Goal: Task Accomplishment & Management: Manage account settings

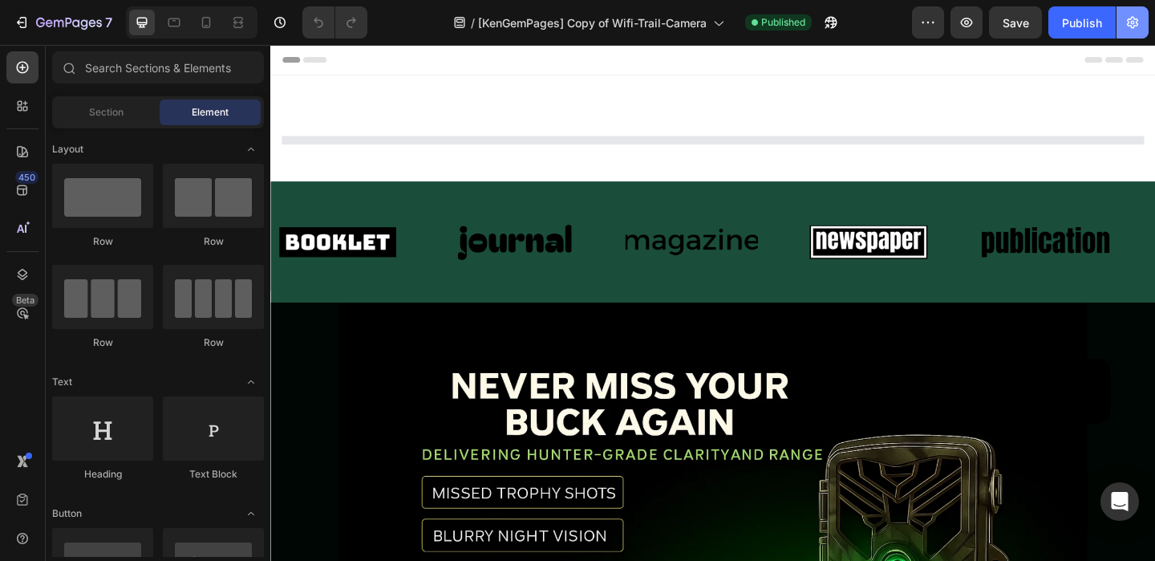
click at [1122, 22] on button "button" at bounding box center [1133, 22] width 32 height 32
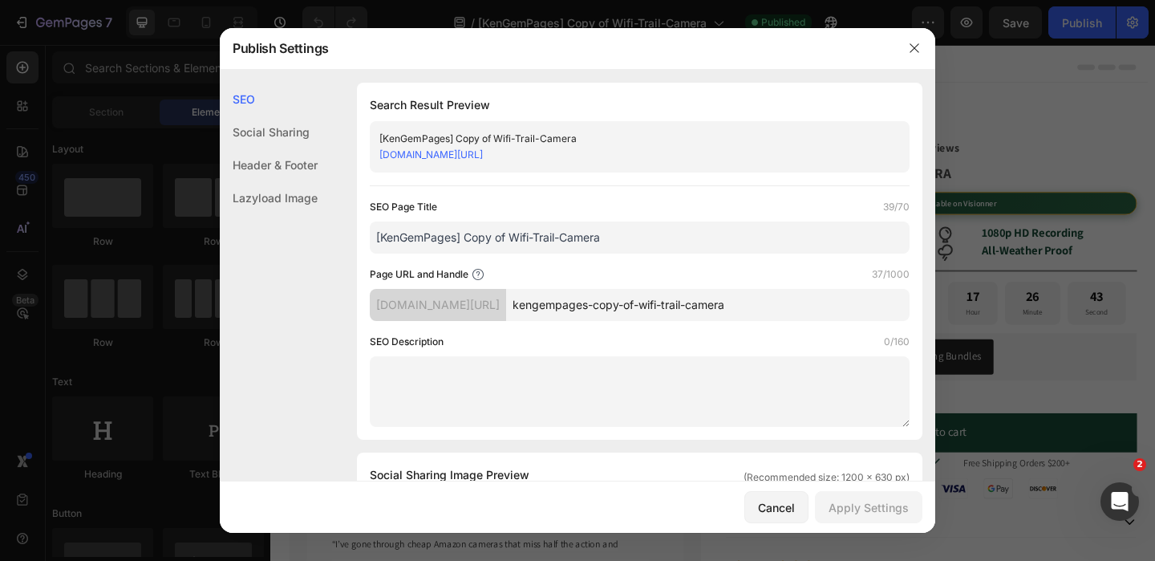
click at [1137, 20] on div at bounding box center [577, 280] width 1155 height 561
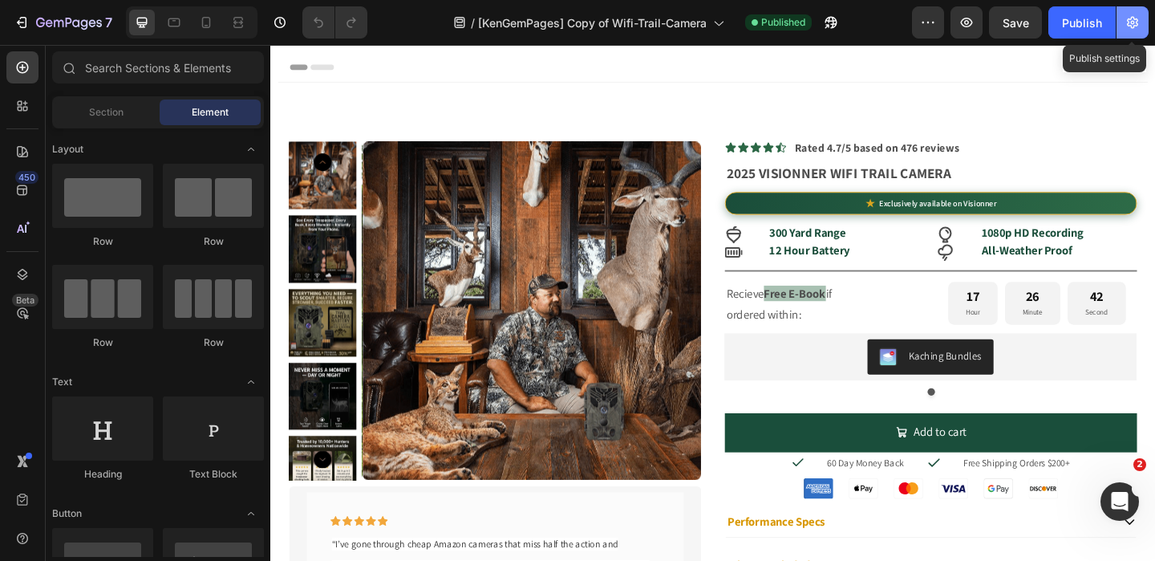
click at [1126, 20] on icon "button" at bounding box center [1133, 22] width 16 height 16
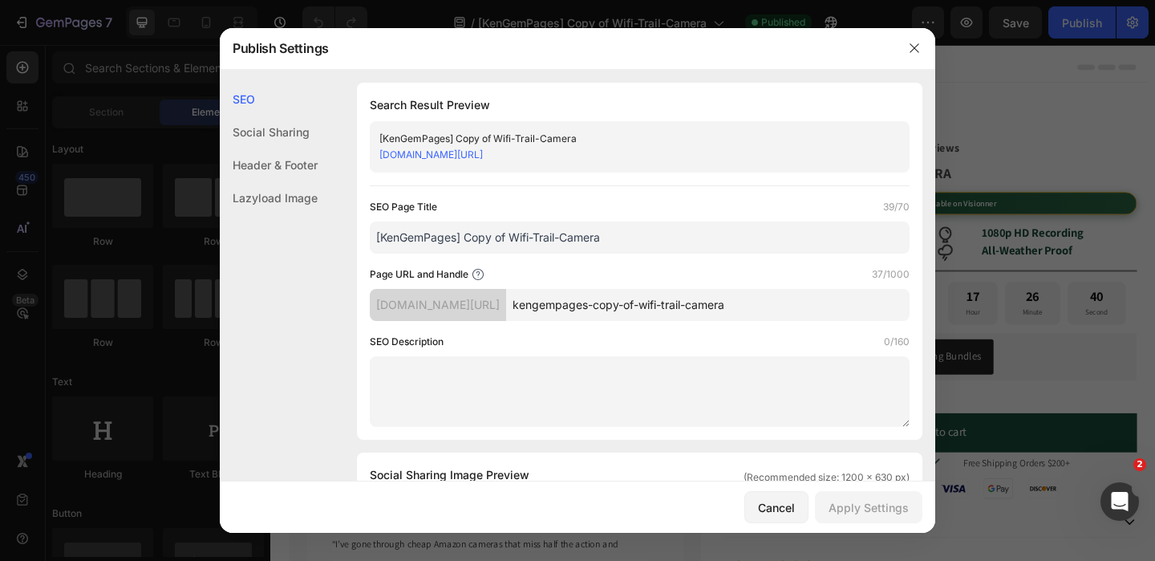
click at [554, 240] on input "[KenGemPages] Copy of Wifi-Trail-Camera" at bounding box center [640, 237] width 540 height 32
click at [466, 243] on input "[KenGemPages] Copy of Wifi-Trail-Camera" at bounding box center [640, 237] width 540 height 32
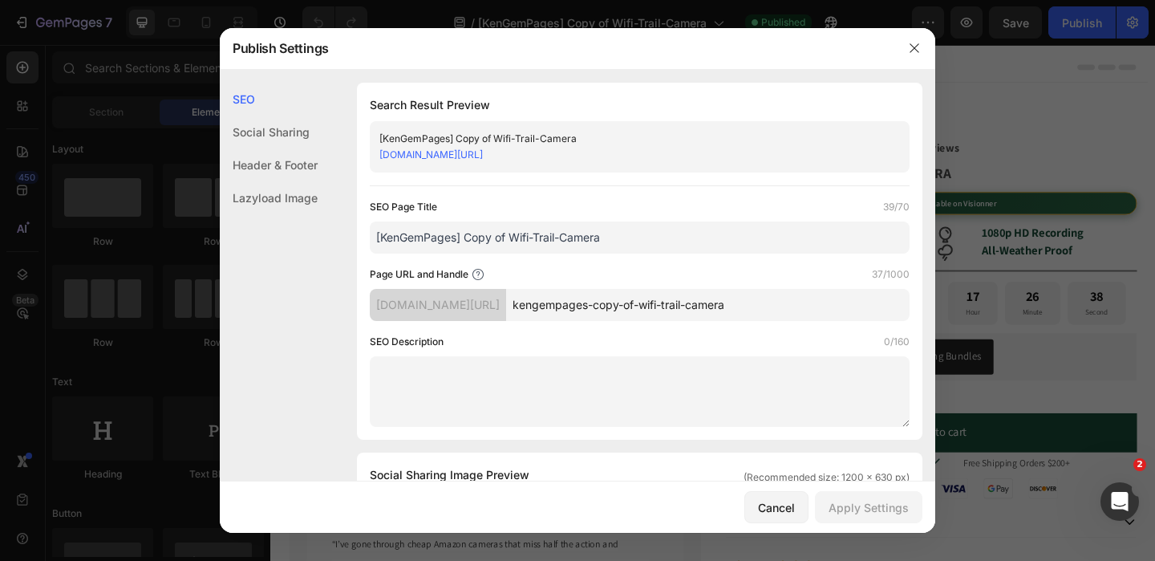
drag, startPoint x: 513, startPoint y: 237, endPoint x: 355, endPoint y: 235, distance: 158.8
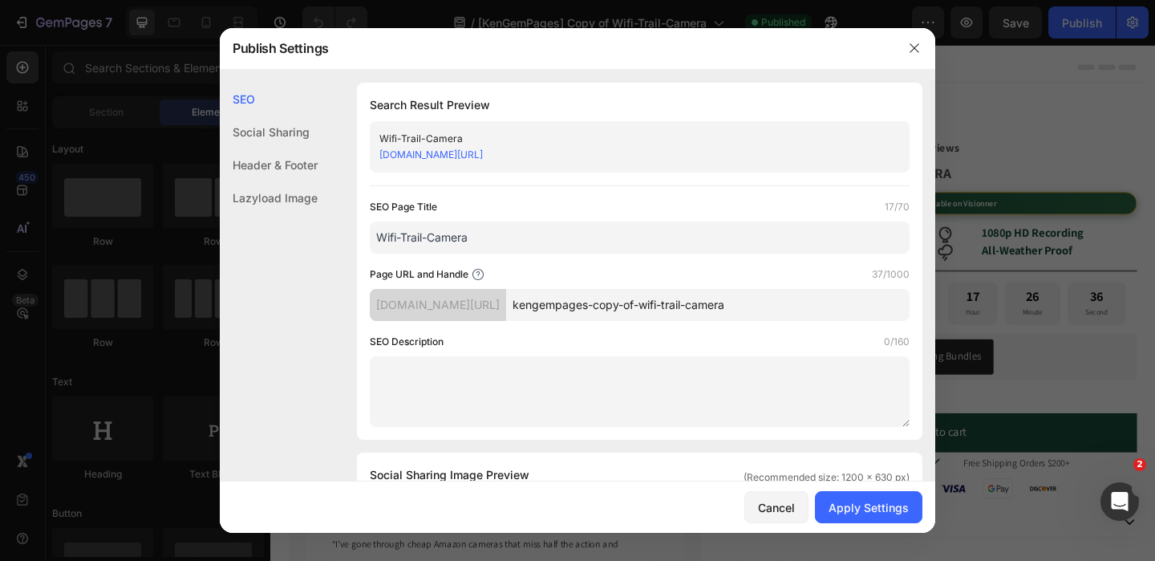
click at [402, 243] on input "Wifi-Trail-Camera" at bounding box center [640, 237] width 540 height 32
click at [430, 241] on input "Wifi Trail-Camera" at bounding box center [640, 237] width 540 height 32
drag, startPoint x: 497, startPoint y: 239, endPoint x: 350, endPoint y: 239, distance: 146.8
click at [547, 233] on input "Wifi Trail Camera" at bounding box center [640, 237] width 540 height 32
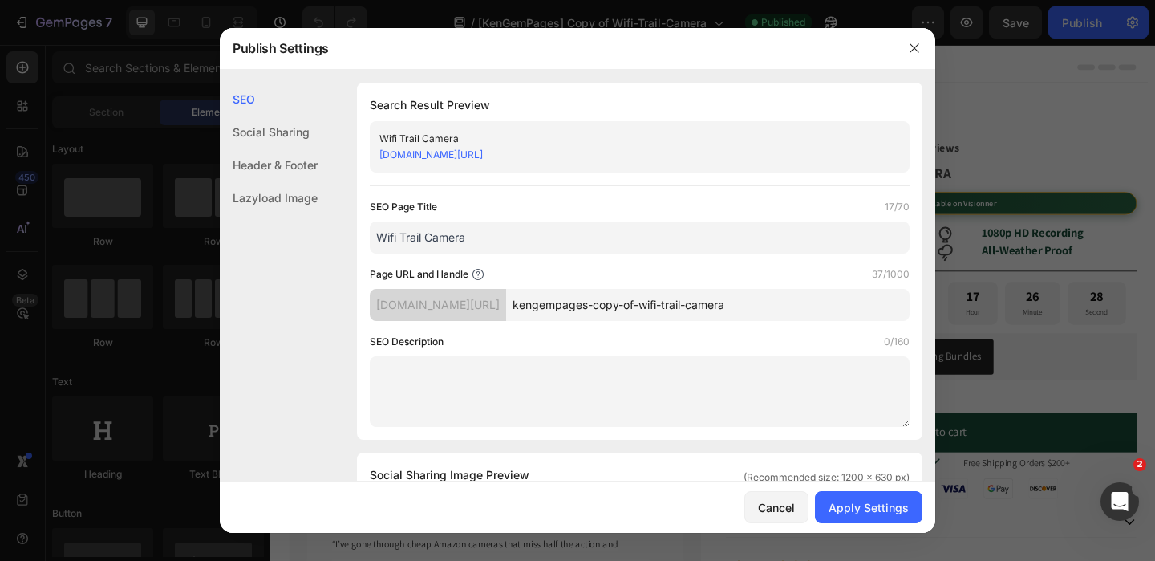
type input "Wifi Trail Camera"
click at [589, 299] on input "kengempages-copy-of-wifi-trail-camera" at bounding box center [707, 305] width 403 height 32
type input "wifi-trail-camera-elite"
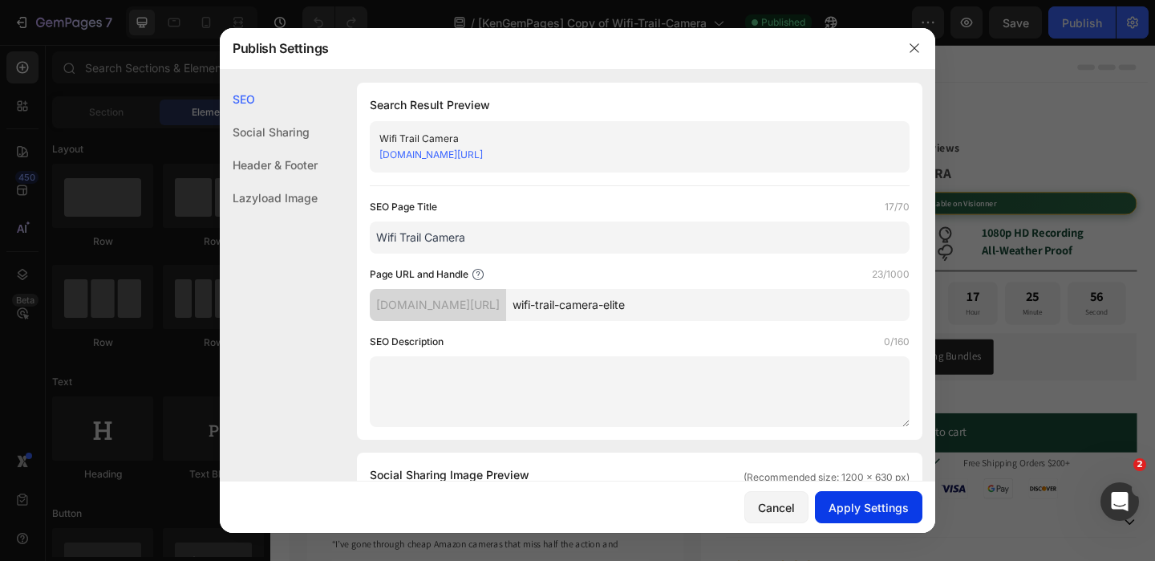
click at [868, 504] on div "Apply Settings" at bounding box center [869, 507] width 80 height 17
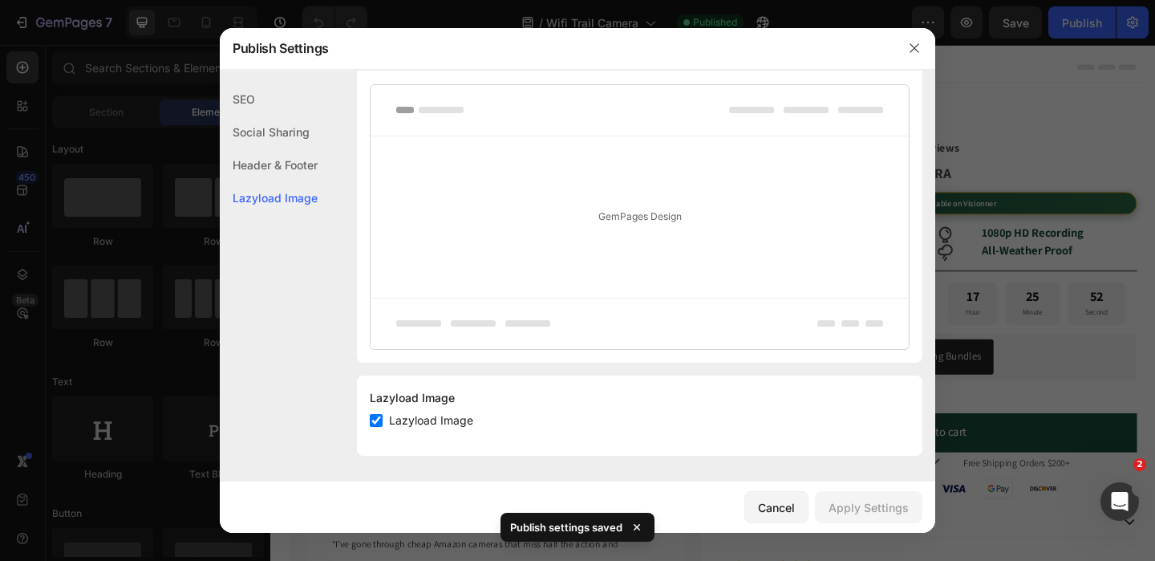
scroll to position [862, 0]
click at [793, 506] on div "Cancel" at bounding box center [776, 507] width 37 height 17
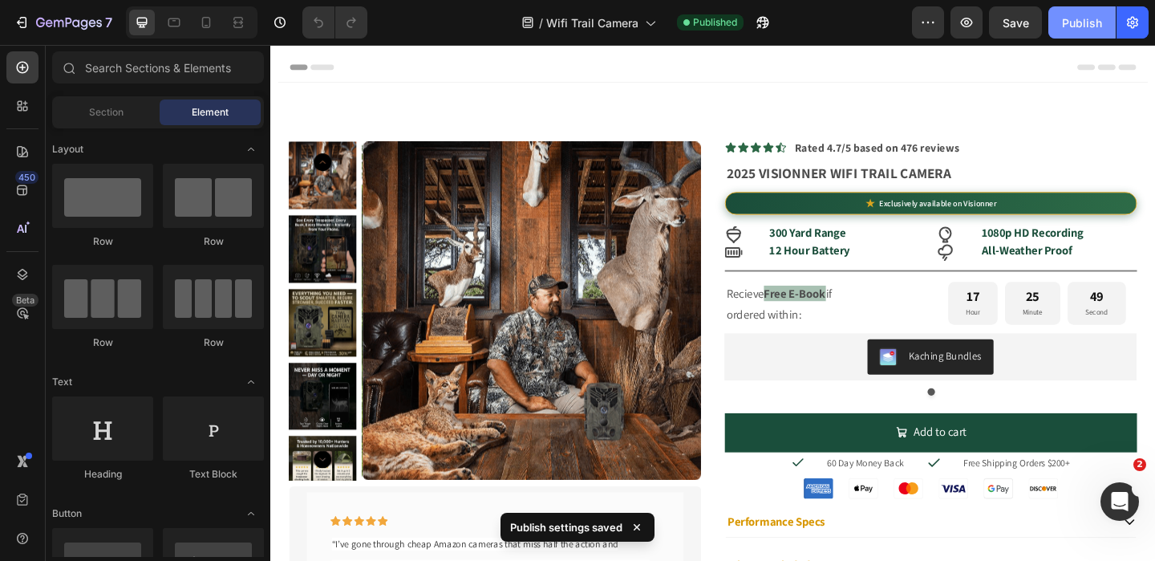
click at [1078, 17] on div "Publish" at bounding box center [1082, 22] width 40 height 17
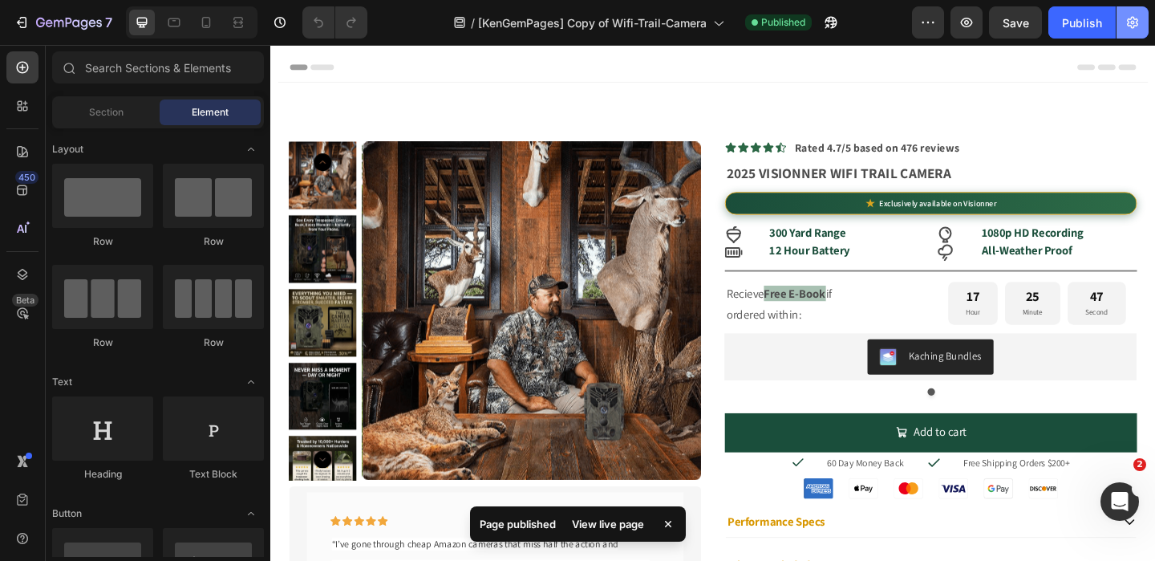
click at [1119, 26] on button "button" at bounding box center [1133, 22] width 32 height 32
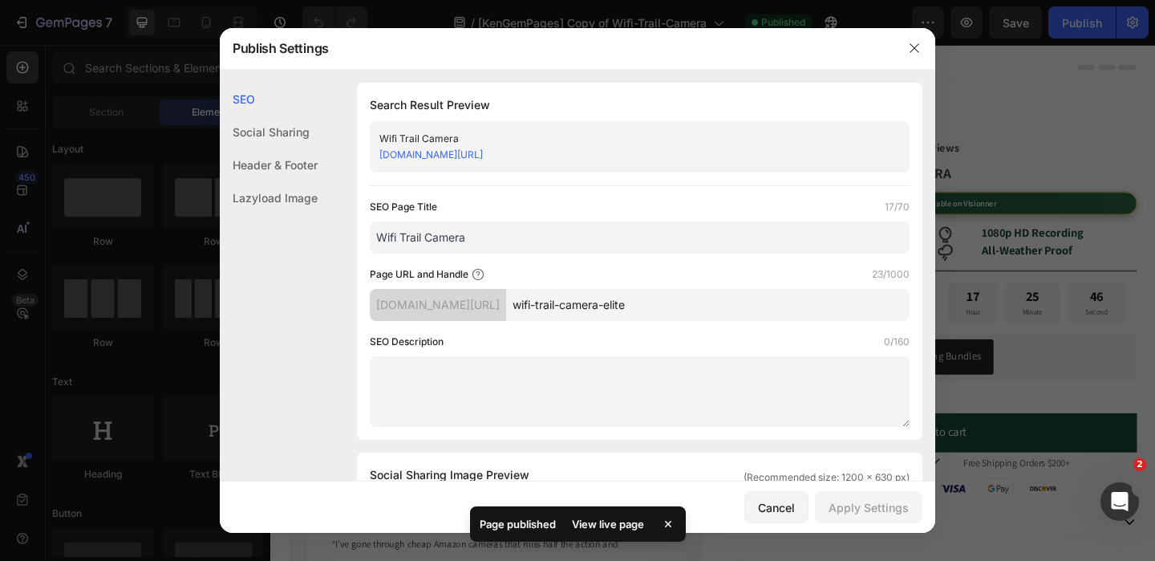
click at [991, 69] on div at bounding box center [577, 280] width 1155 height 561
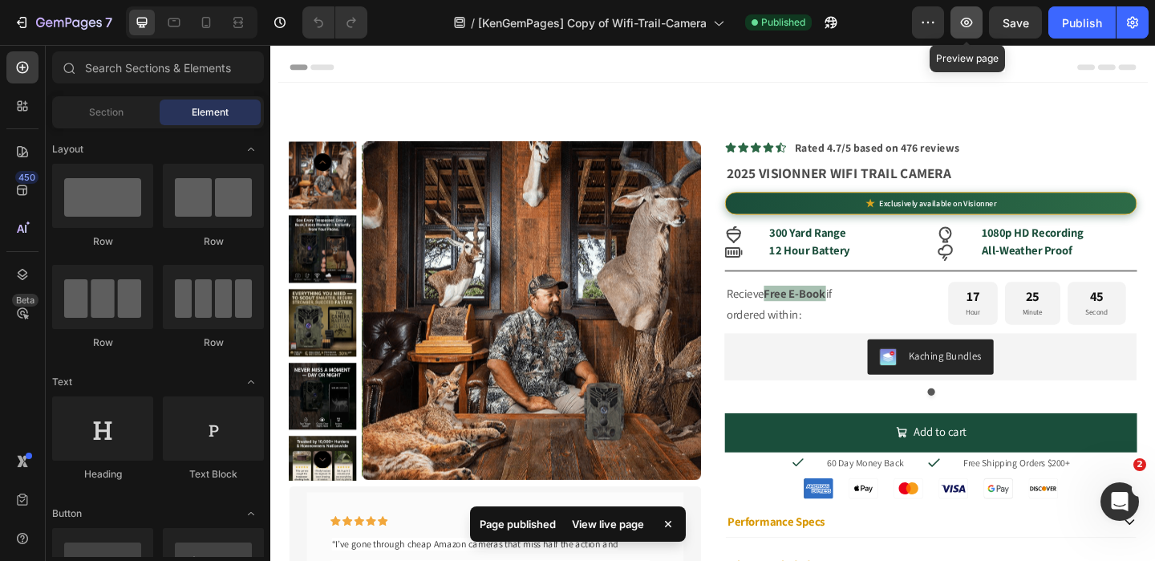
click at [963, 24] on icon "button" at bounding box center [967, 23] width 12 height 10
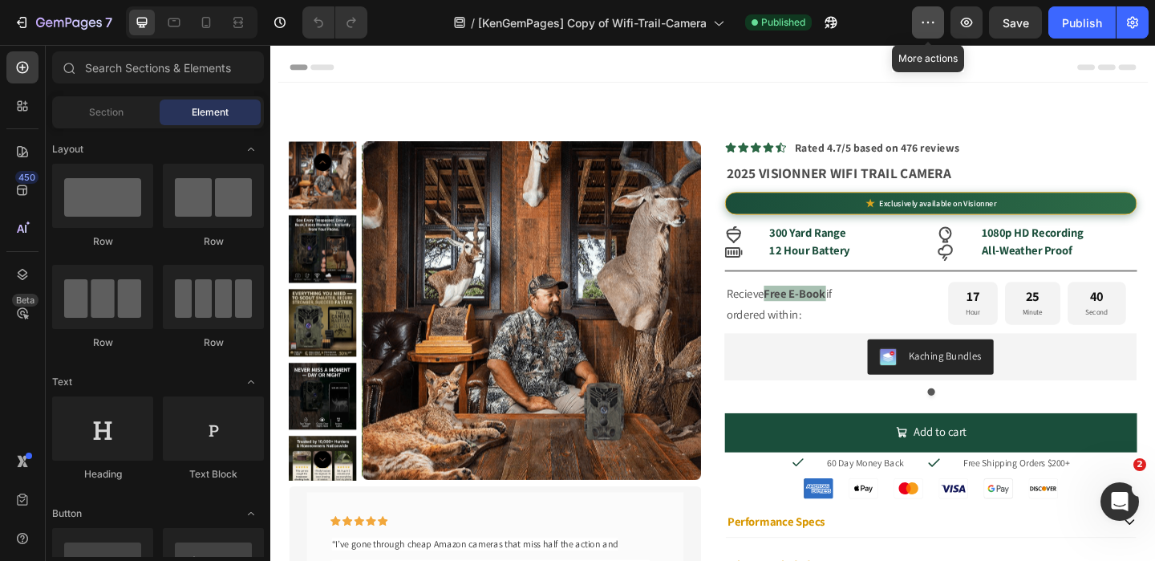
click at [933, 20] on icon "button" at bounding box center [928, 22] width 16 height 16
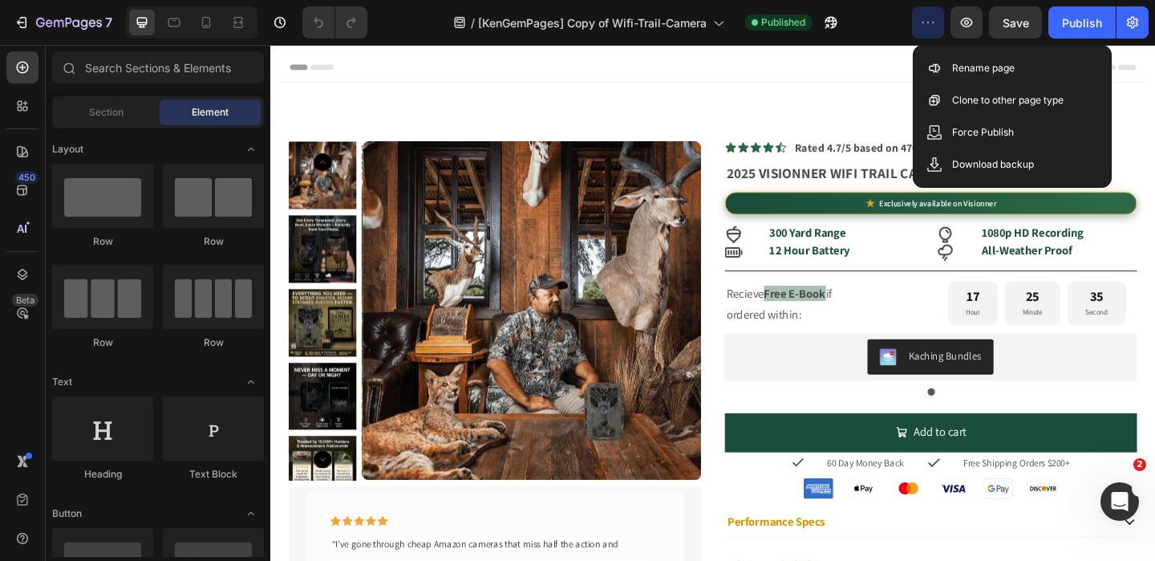
click at [905, 76] on div "Header" at bounding box center [751, 69] width 921 height 32
click at [1133, 24] on icon "button" at bounding box center [1132, 23] width 11 height 12
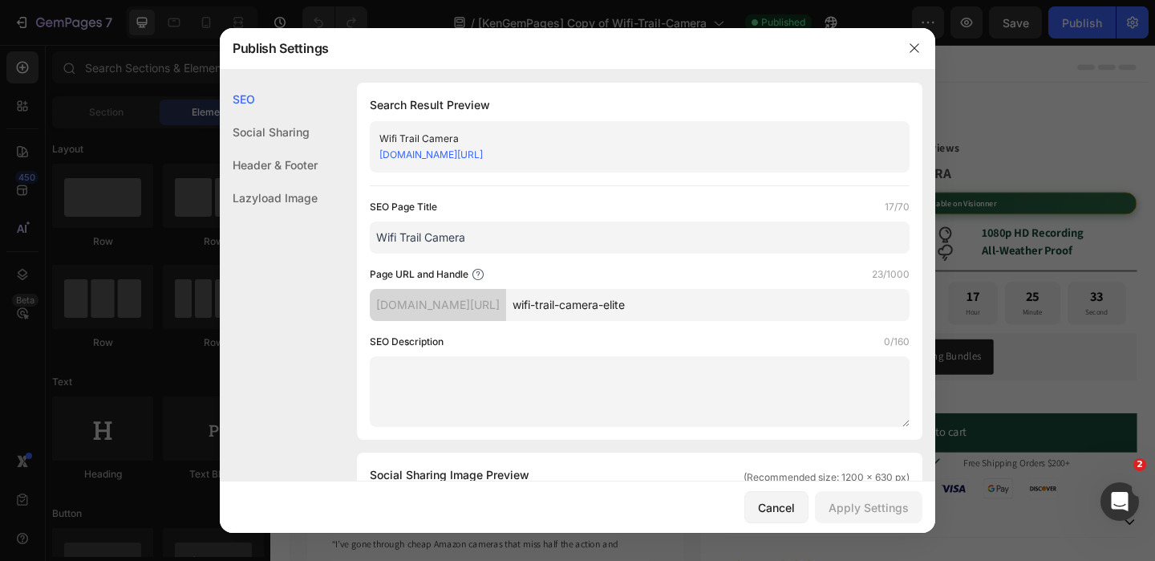
click at [483, 148] on link "[DOMAIN_NAME][URL]" at bounding box center [430, 154] width 103 height 12
click at [1086, 257] on div at bounding box center [577, 280] width 1155 height 561
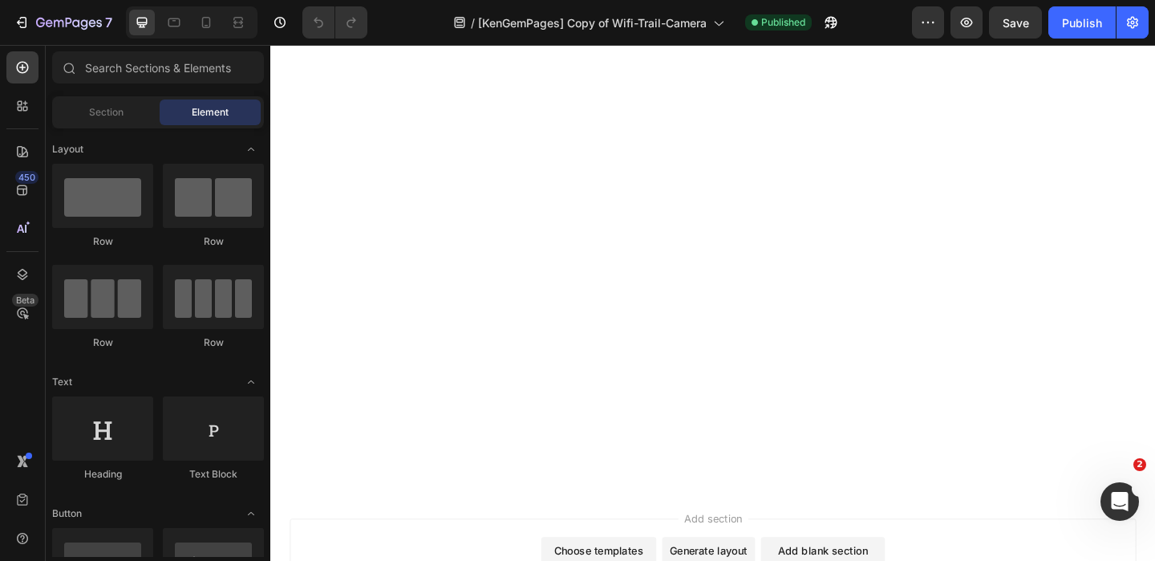
scroll to position [0, 0]
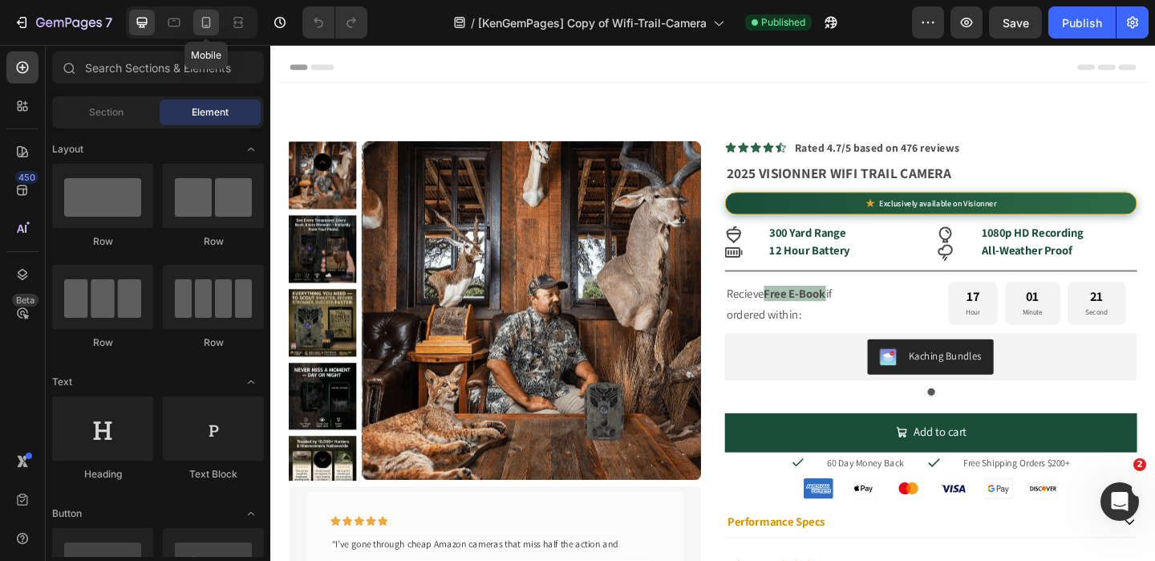
click at [197, 17] on div at bounding box center [206, 23] width 26 height 26
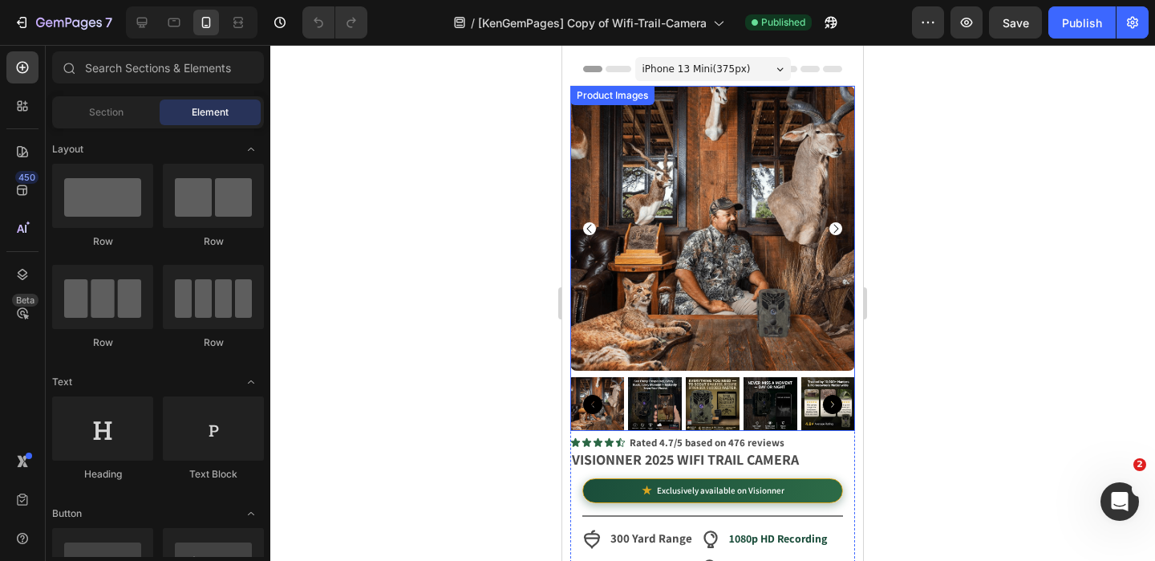
scroll to position [171, 0]
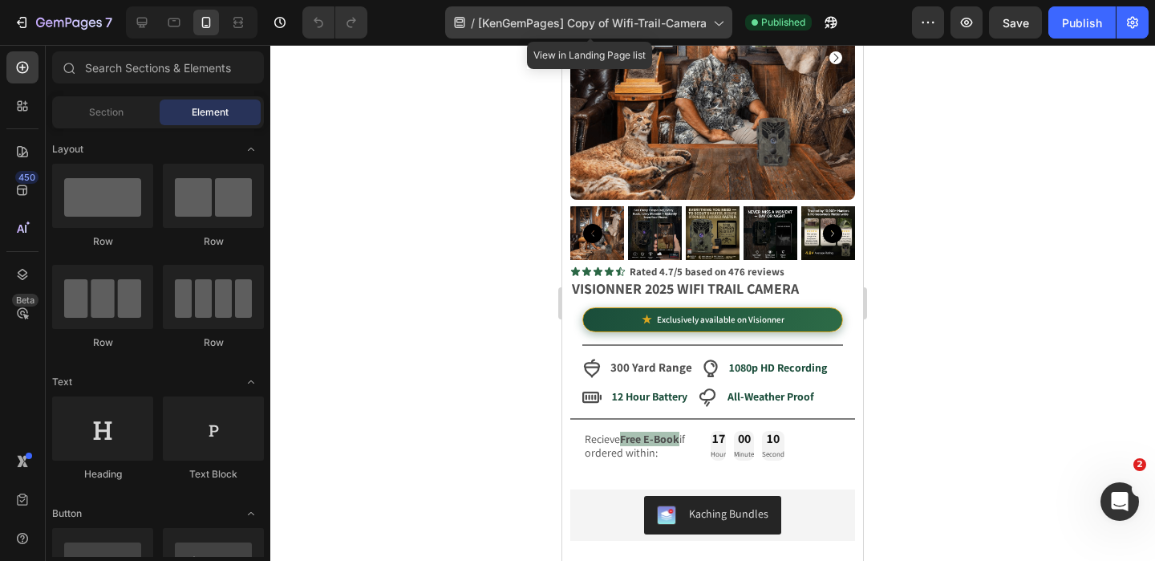
click at [584, 34] on div "/ [KenGemPages] Copy of Wifi-Trail-Camera" at bounding box center [588, 22] width 287 height 32
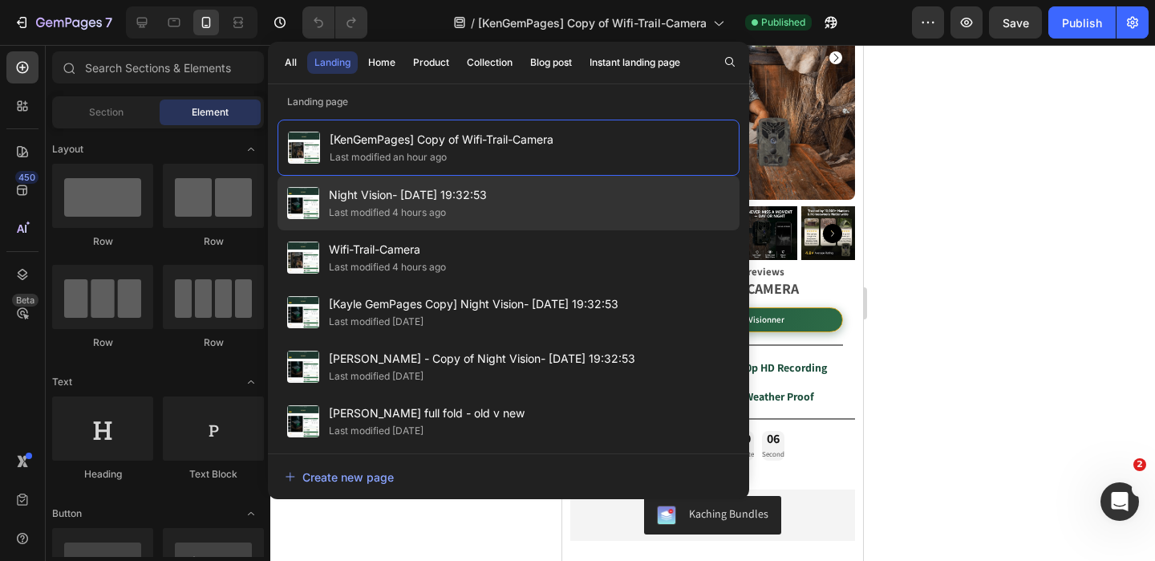
click at [509, 230] on div "Night Vision- [DATE] 19:32:53 Last modified 4 hours ago" at bounding box center [509, 257] width 462 height 55
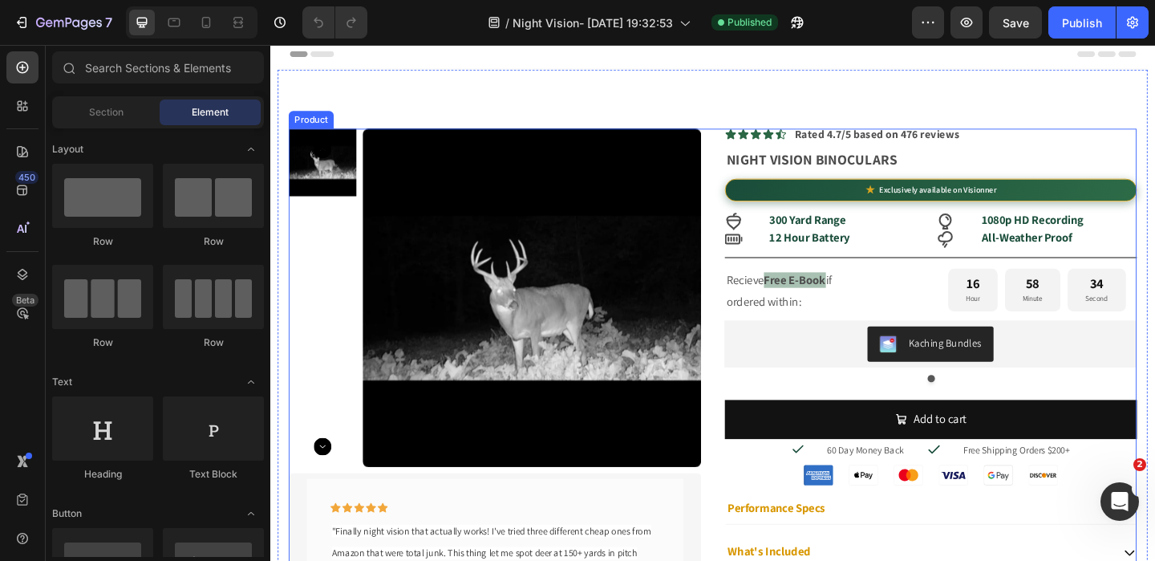
scroll to position [15, 0]
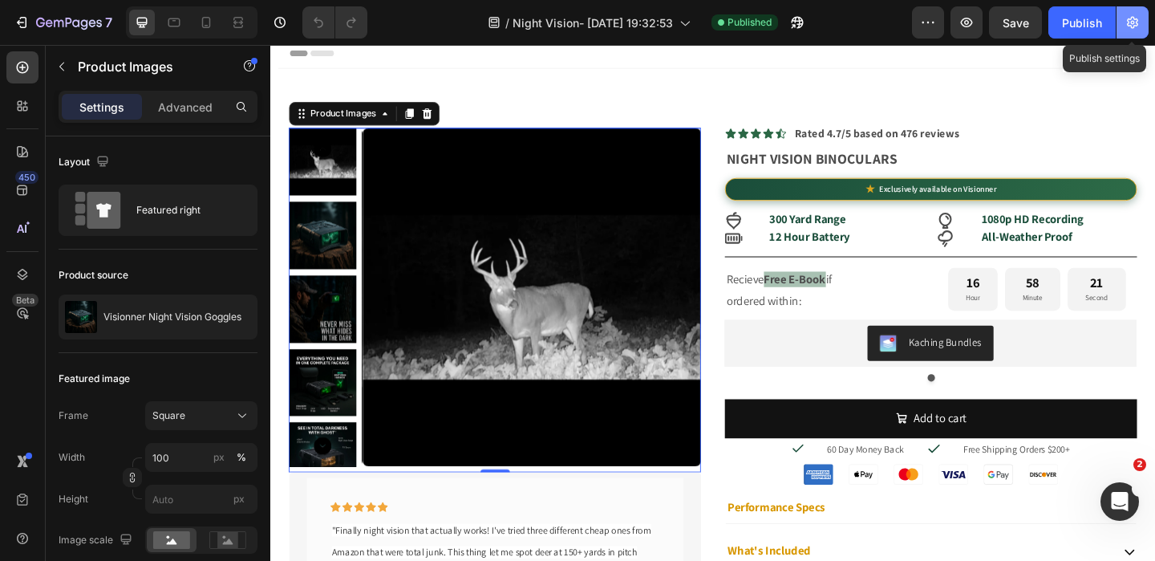
click at [1125, 23] on icon "button" at bounding box center [1133, 22] width 16 height 16
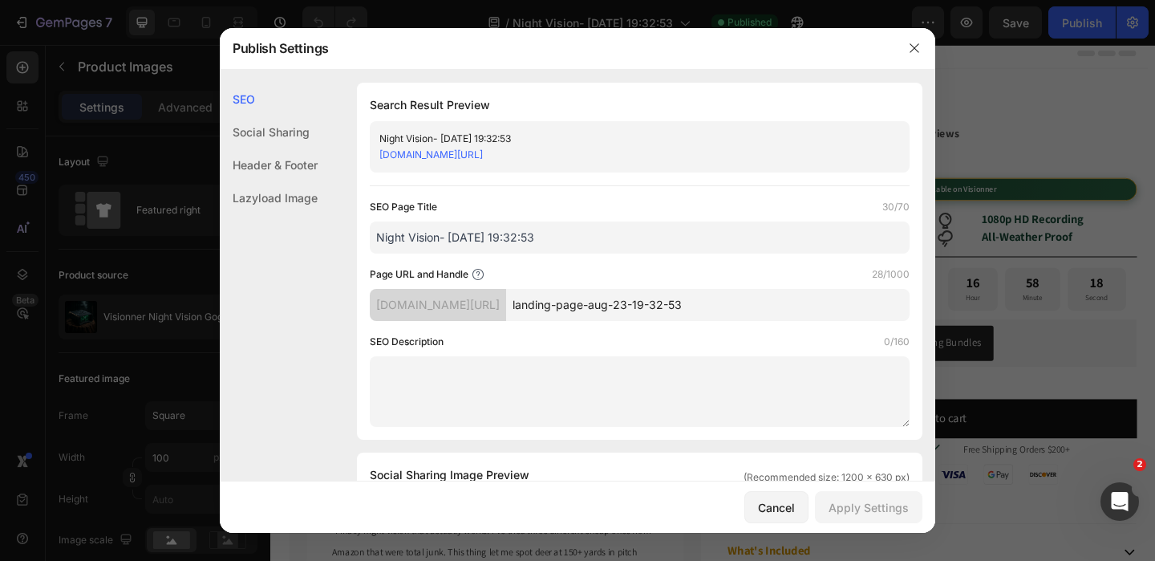
click at [555, 235] on input "Night Vision- [DATE] 19:32:53" at bounding box center [640, 237] width 540 height 32
click at [423, 237] on input "Night Vision- [DATE] 19:32:53" at bounding box center [640, 237] width 540 height 32
drag, startPoint x: 440, startPoint y: 240, endPoint x: 575, endPoint y: 241, distance: 135.6
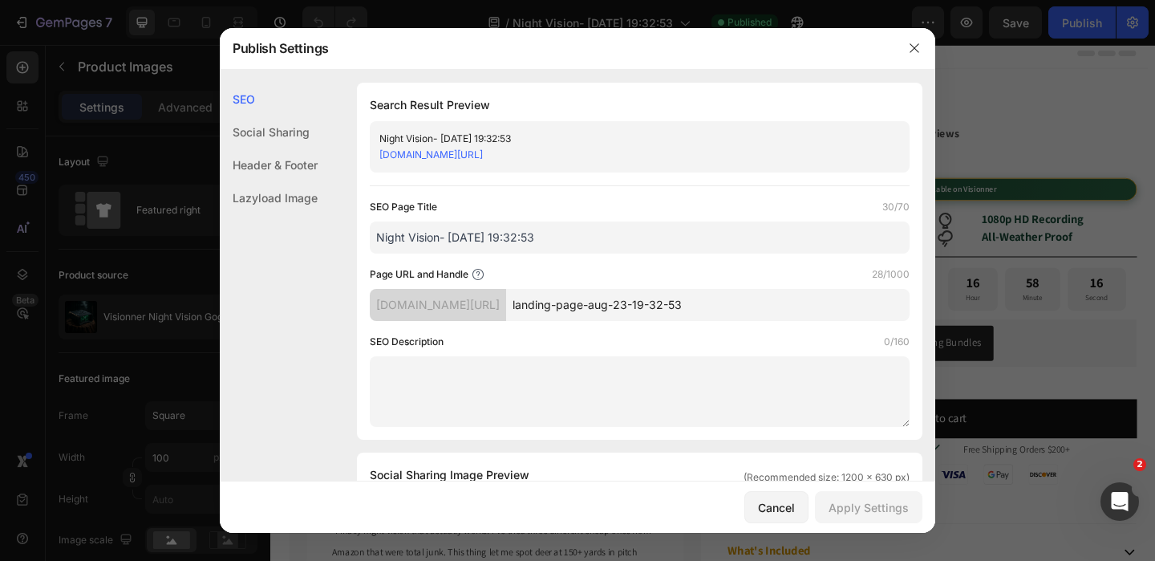
click at [576, 241] on input "Night Vision- [DATE] 19:32:53" at bounding box center [640, 237] width 540 height 32
click at [535, 237] on input "Night Vision Goggles" at bounding box center [640, 237] width 540 height 32
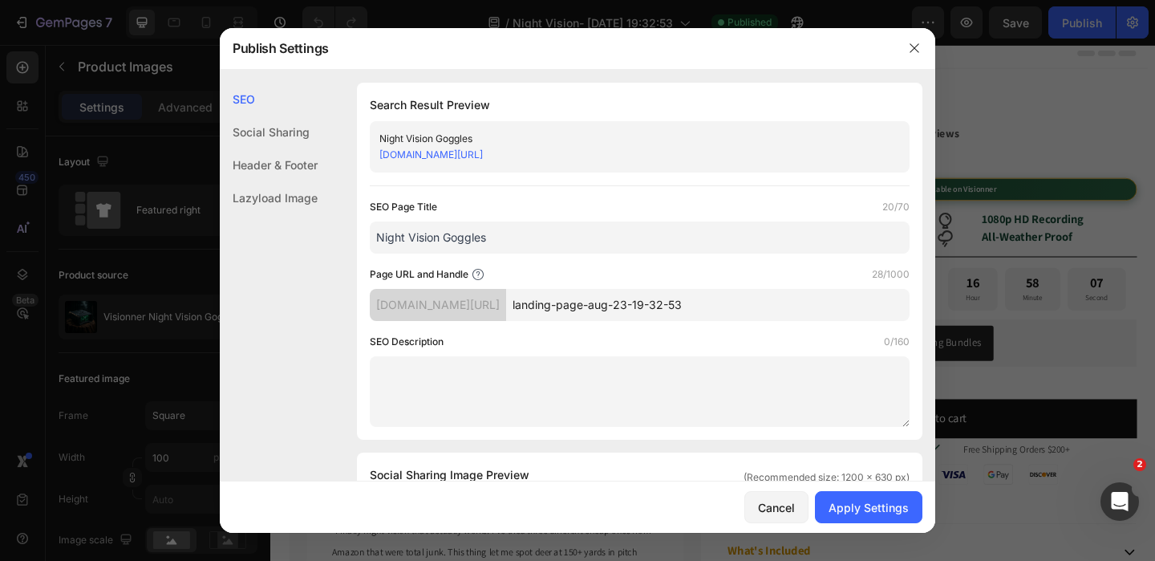
click at [509, 241] on input "Night Vision Goggles" at bounding box center [640, 237] width 540 height 32
type input "Night Vision Goggles"
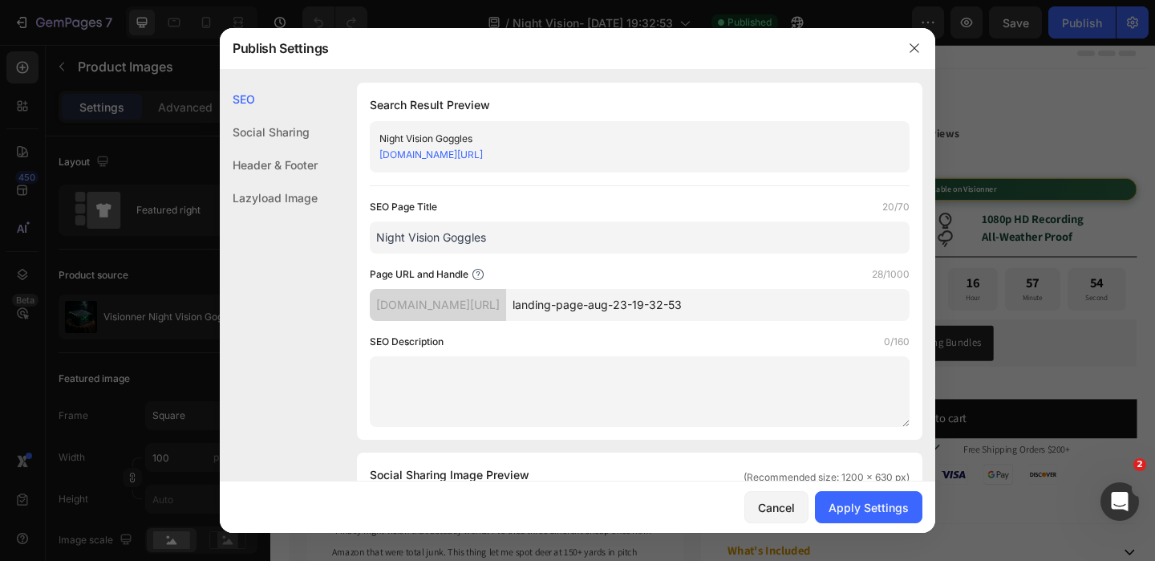
click at [614, 310] on input "landing-page-aug-23-19-32-53" at bounding box center [707, 305] width 403 height 32
type input "night-vision-goggles-binoculars"
click at [841, 492] on button "Apply Settings" at bounding box center [868, 507] width 107 height 32
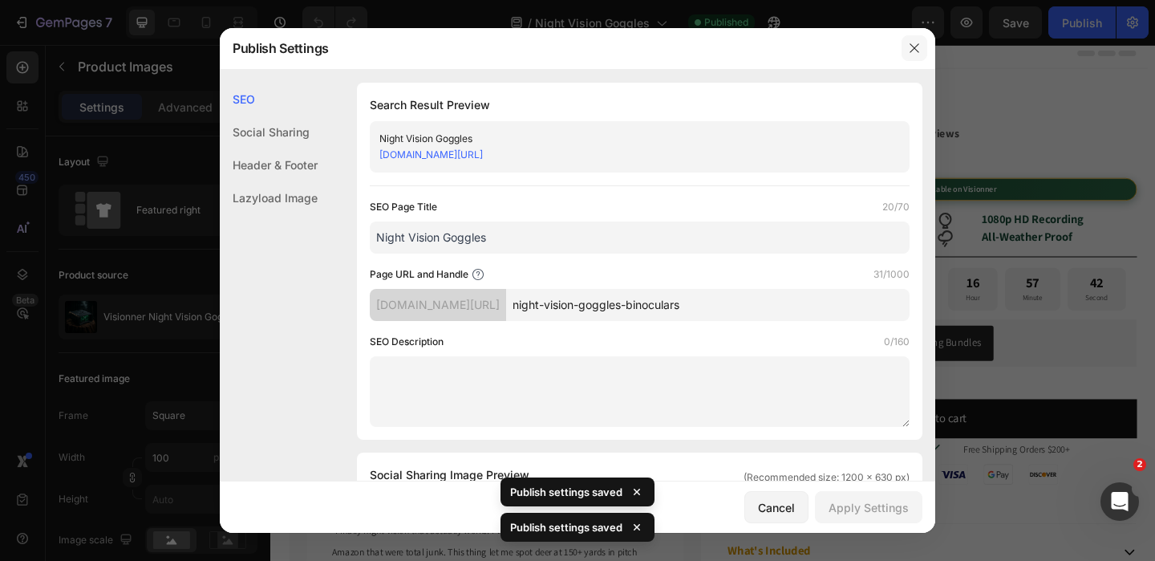
click at [910, 49] on icon "button" at bounding box center [914, 48] width 13 height 13
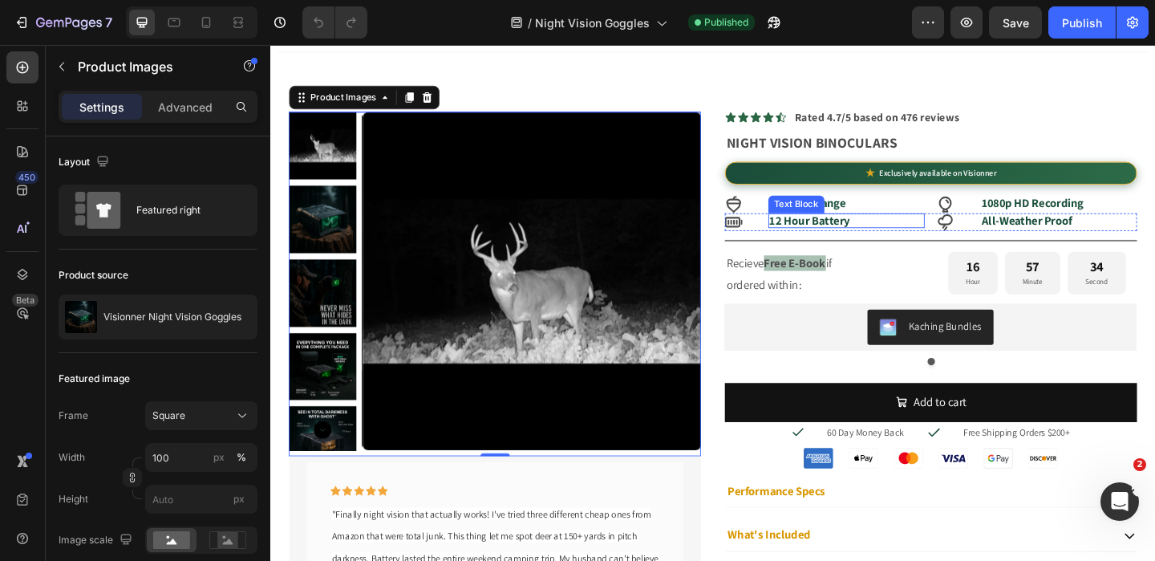
scroll to position [34, 0]
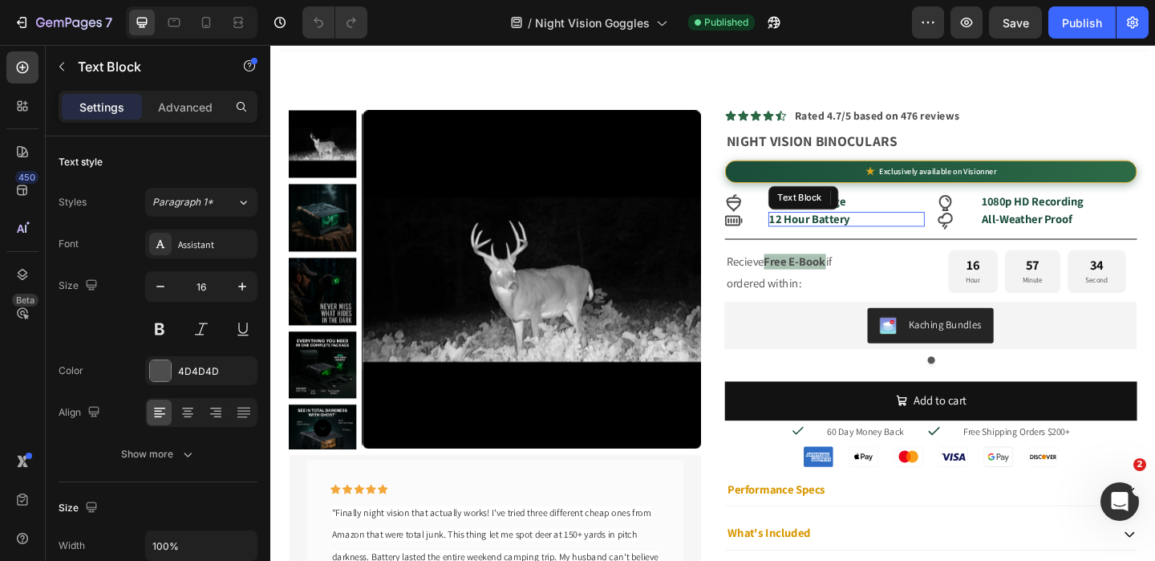
click at [878, 231] on strong "12 Hour Battery" at bounding box center [856, 233] width 87 height 17
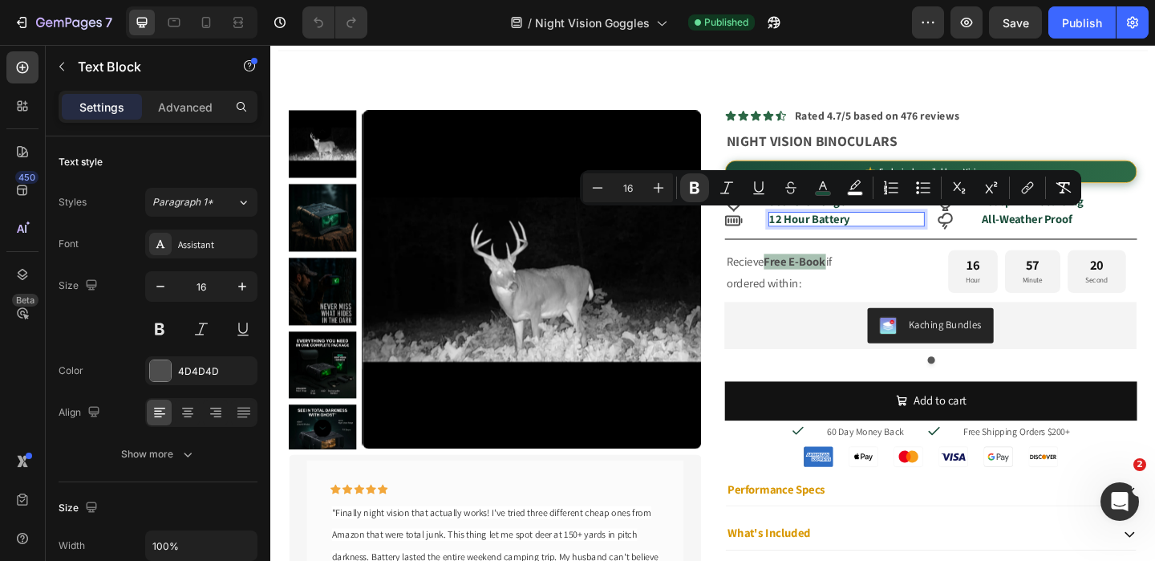
click at [853, 237] on strong "12 Hour Battery" at bounding box center [856, 233] width 87 height 17
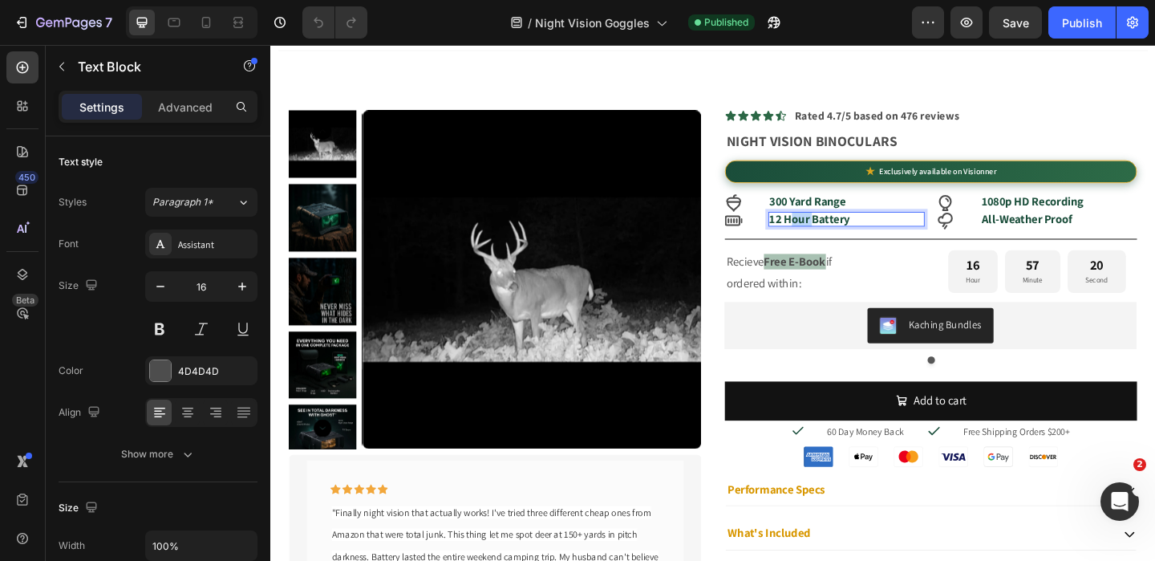
click at [853, 237] on strong "12 Hour Battery" at bounding box center [856, 233] width 87 height 17
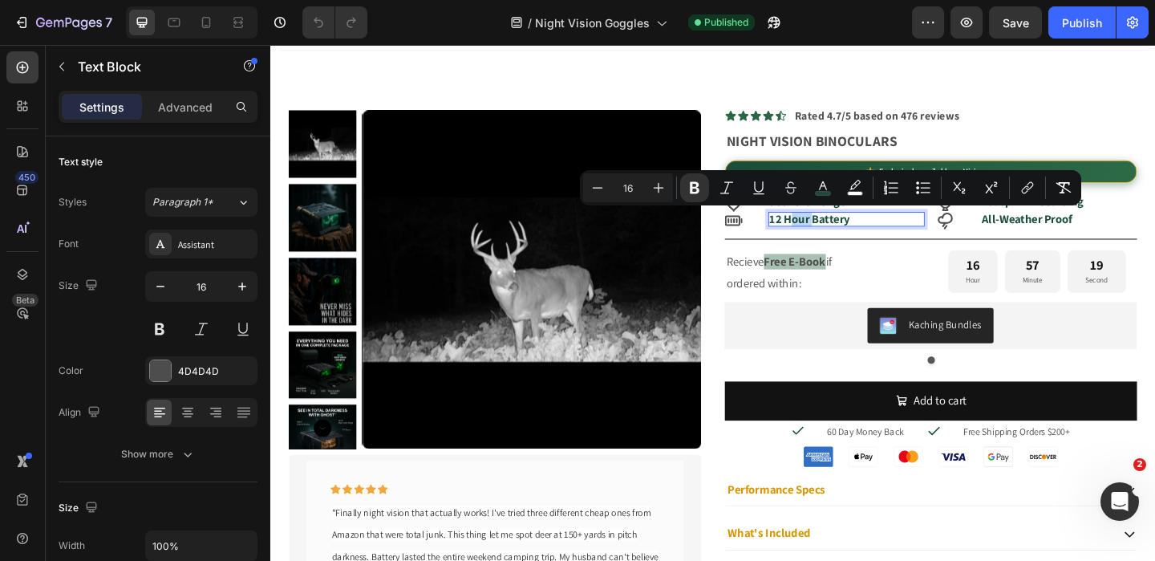
click at [853, 237] on strong "12 Hour Battery" at bounding box center [856, 233] width 87 height 17
click at [832, 236] on strong "12 Hour Battery" at bounding box center [856, 233] width 87 height 17
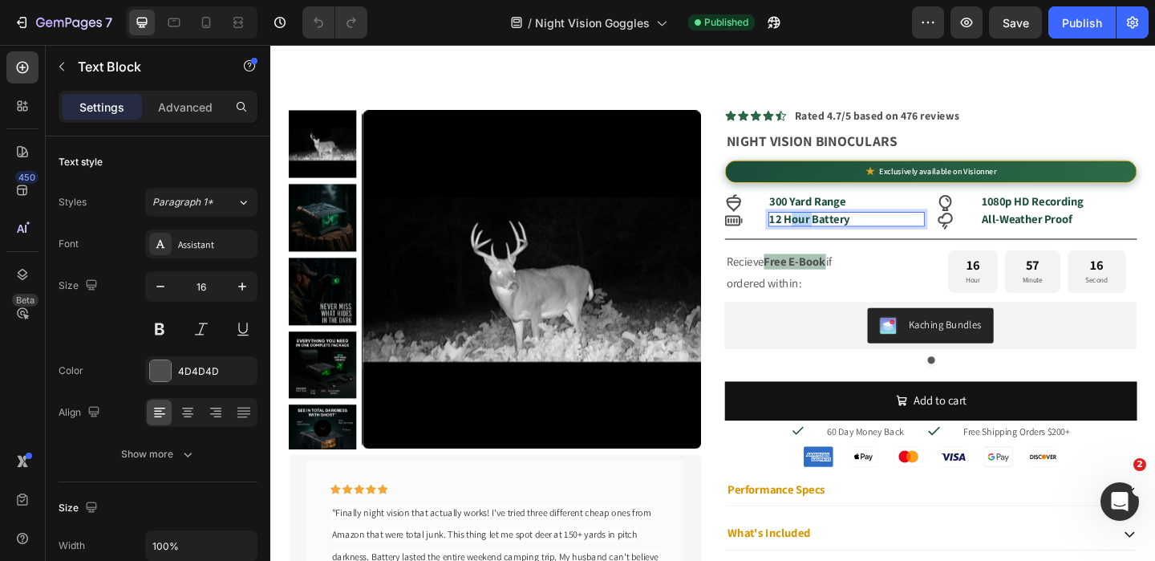
click at [832, 236] on strong "12 Hour Battery" at bounding box center [856, 233] width 87 height 17
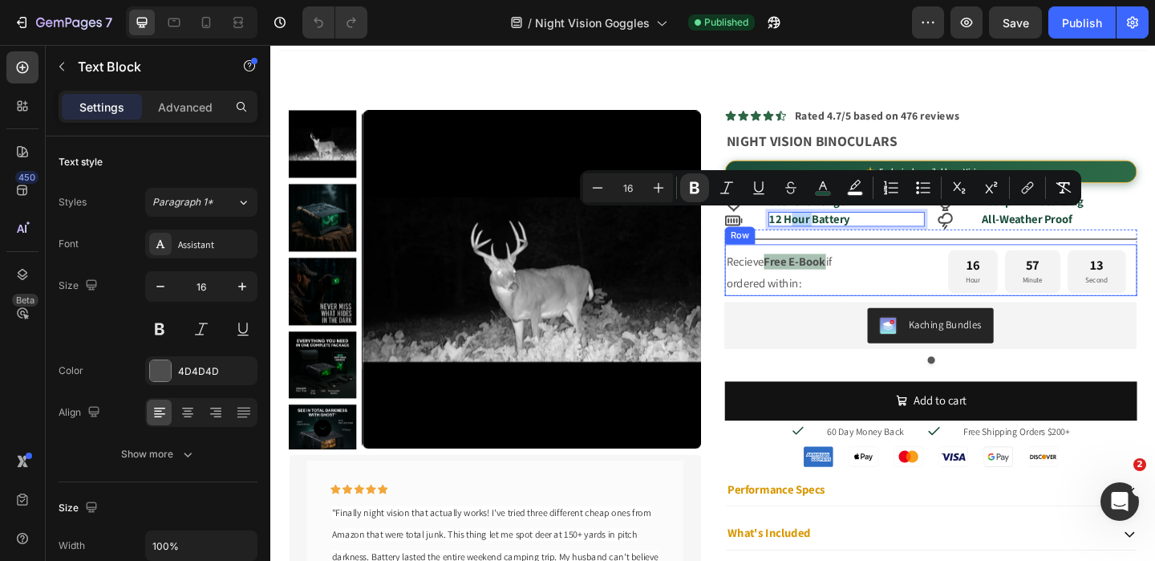
click at [955, 262] on div "Recieve Free E-Book if ordered within: Text Block 16 Hour 57 Minute 13 Second C…" at bounding box center [988, 290] width 448 height 56
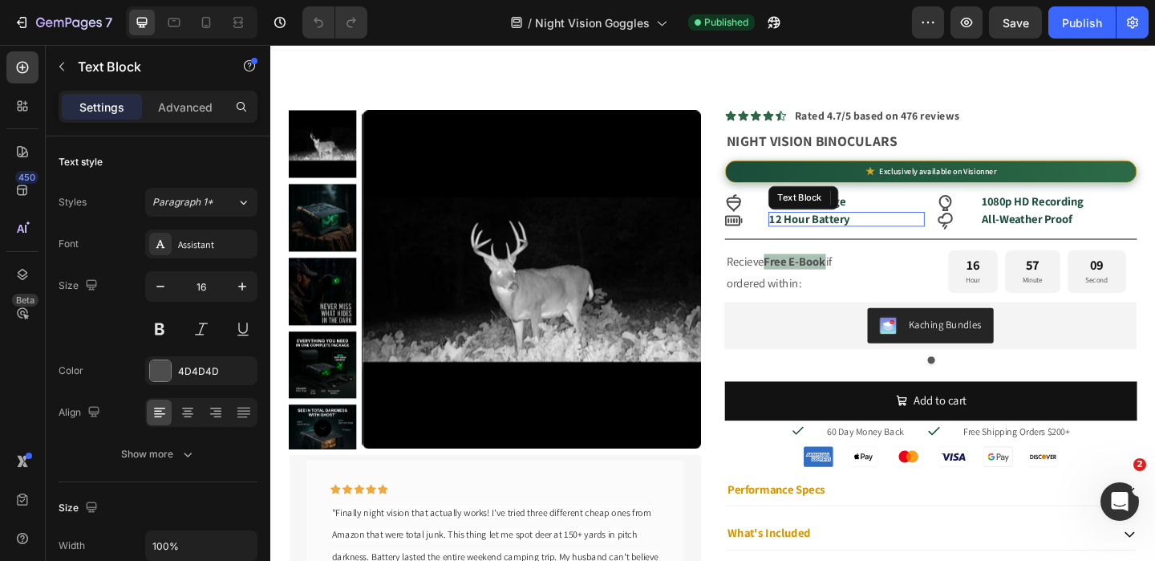
click at [914, 233] on p "12 Hour Battery" at bounding box center [897, 234] width 168 height 13
click at [866, 237] on strong "12 Hour Battery" at bounding box center [856, 233] width 87 height 17
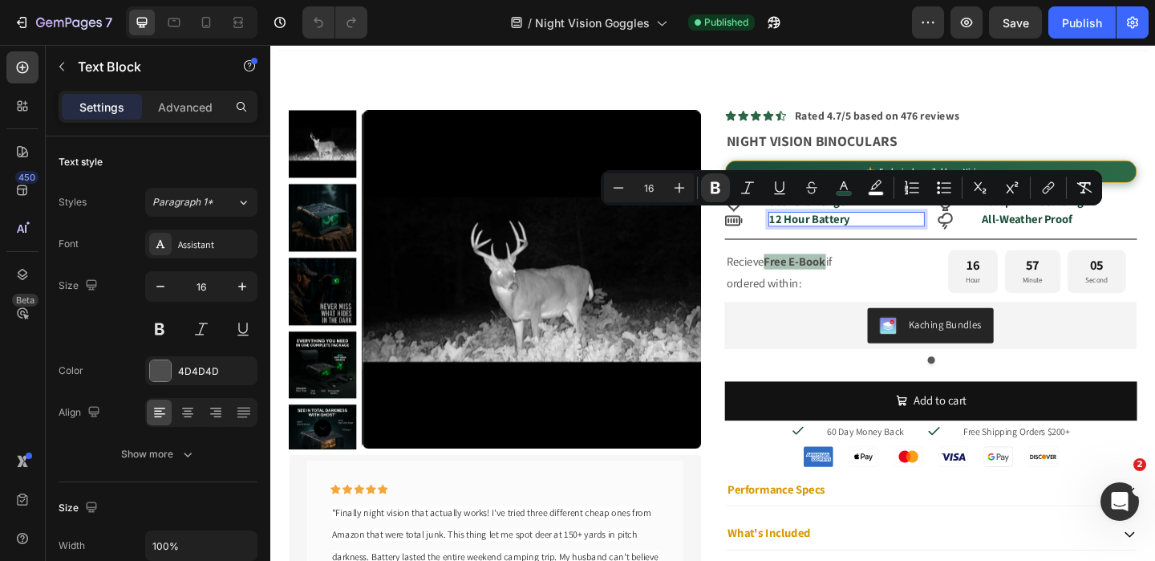
drag, startPoint x: 858, startPoint y: 237, endPoint x: 916, endPoint y: 237, distance: 57.8
click at [916, 237] on p "12 Hour Battery" at bounding box center [897, 234] width 168 height 13
click at [863, 236] on strong "12 Hour Battery" at bounding box center [856, 233] width 87 height 17
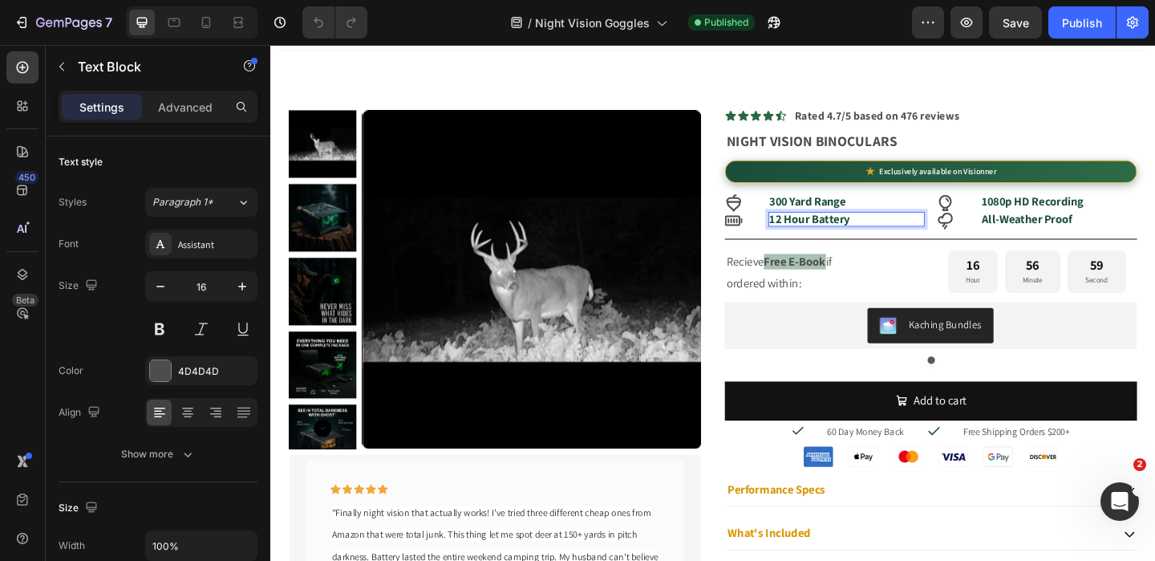
click at [863, 236] on strong "12 Hour Battery" at bounding box center [856, 233] width 87 height 17
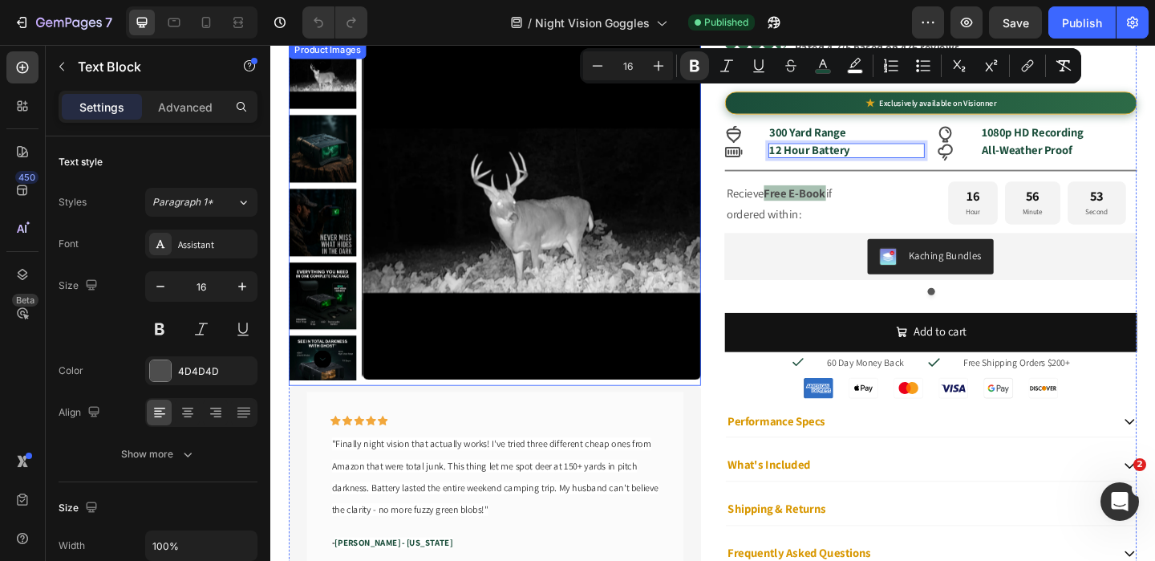
scroll to position [268, 0]
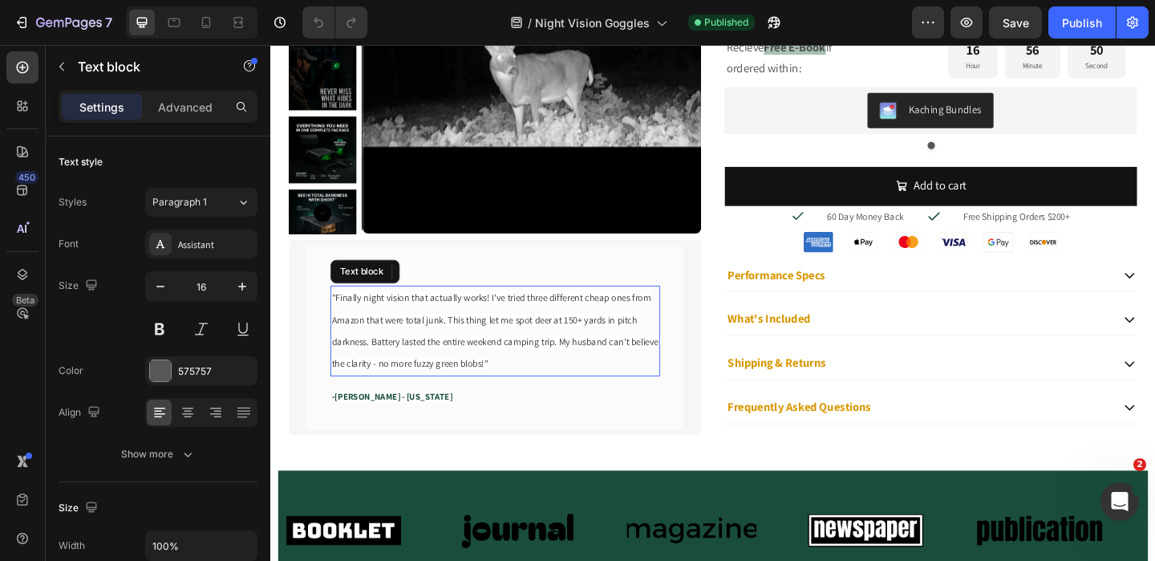
click at [456, 340] on span ""Finally night vision that actually works! I've tried three different cheap one…" at bounding box center [514, 355] width 355 height 85
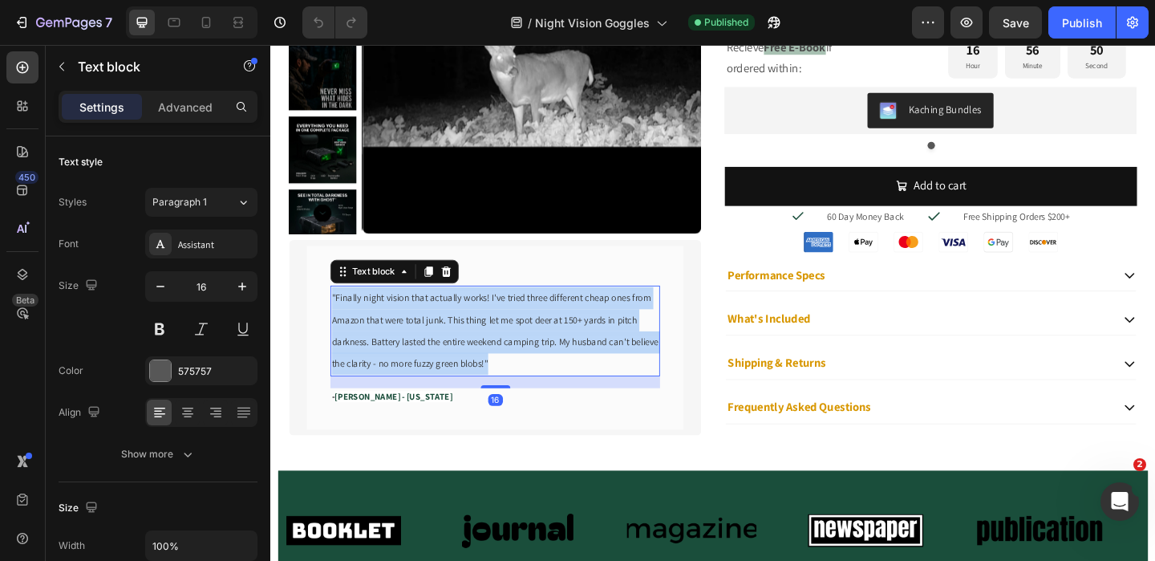
click at [456, 340] on span ""Finally night vision that actually works! I've tried three different cheap one…" at bounding box center [514, 355] width 355 height 85
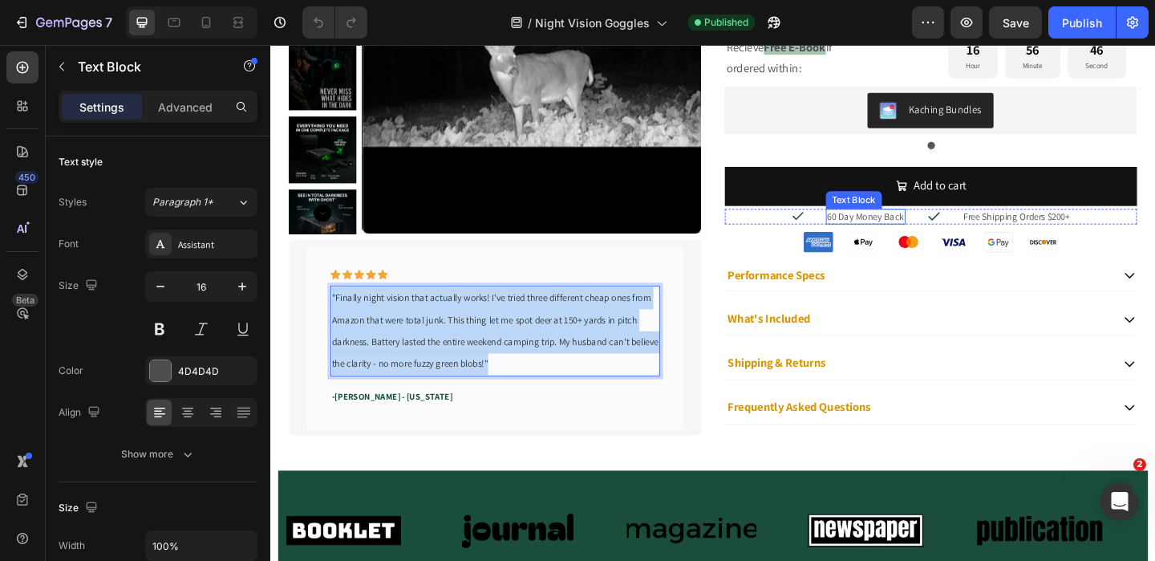
click at [884, 231] on span "60 Day Money Back" at bounding box center [917, 232] width 83 height 14
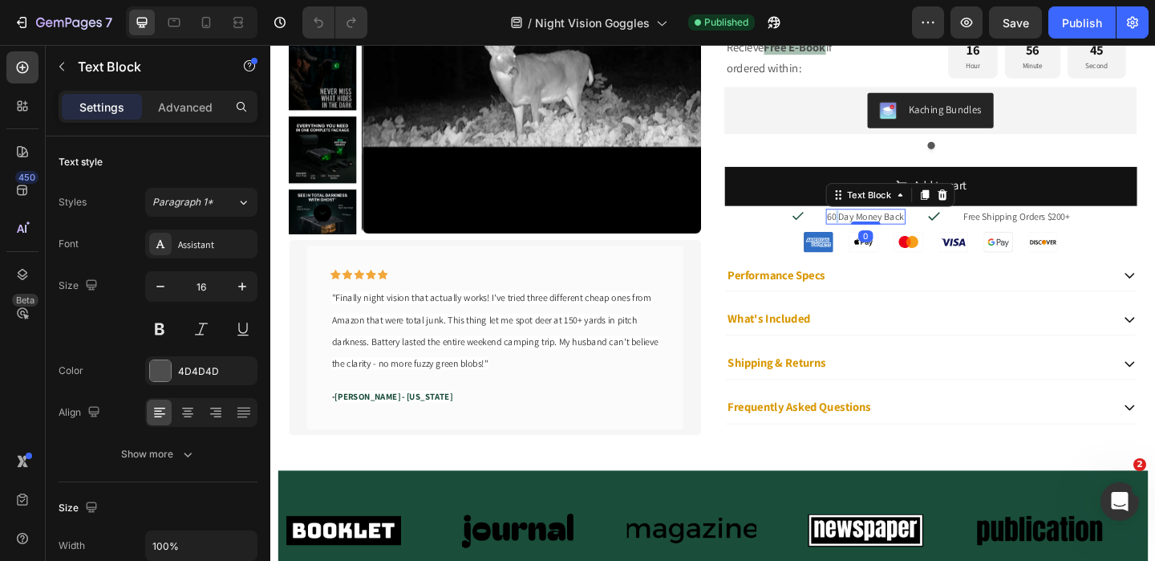
click at [884, 231] on span "60 Day Money Back" at bounding box center [917, 232] width 83 height 14
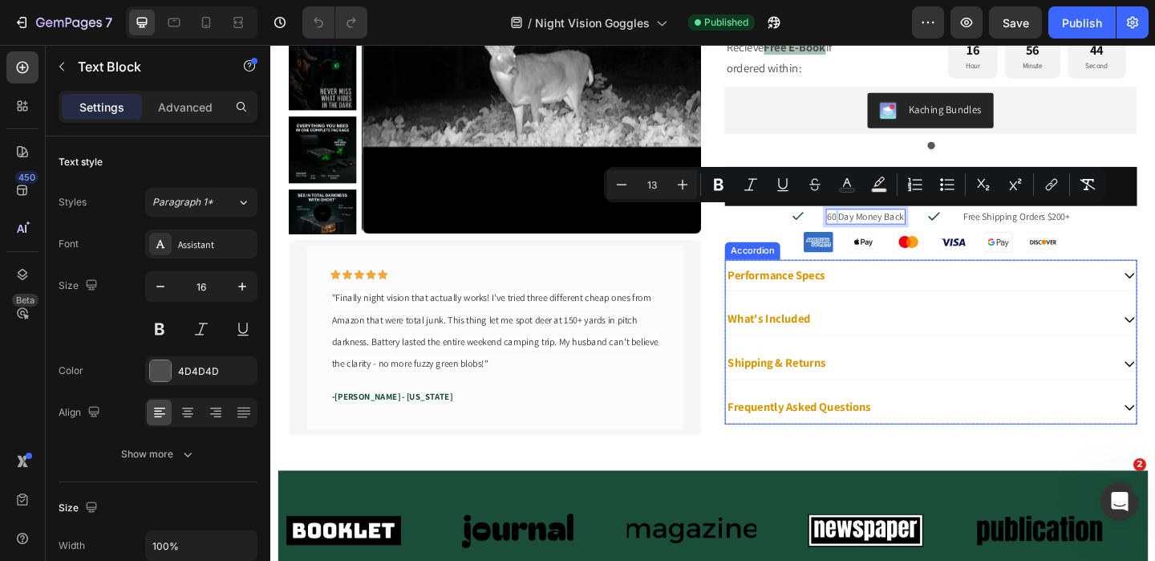
click at [935, 294] on div "Performance Specs" at bounding box center [975, 296] width 420 height 22
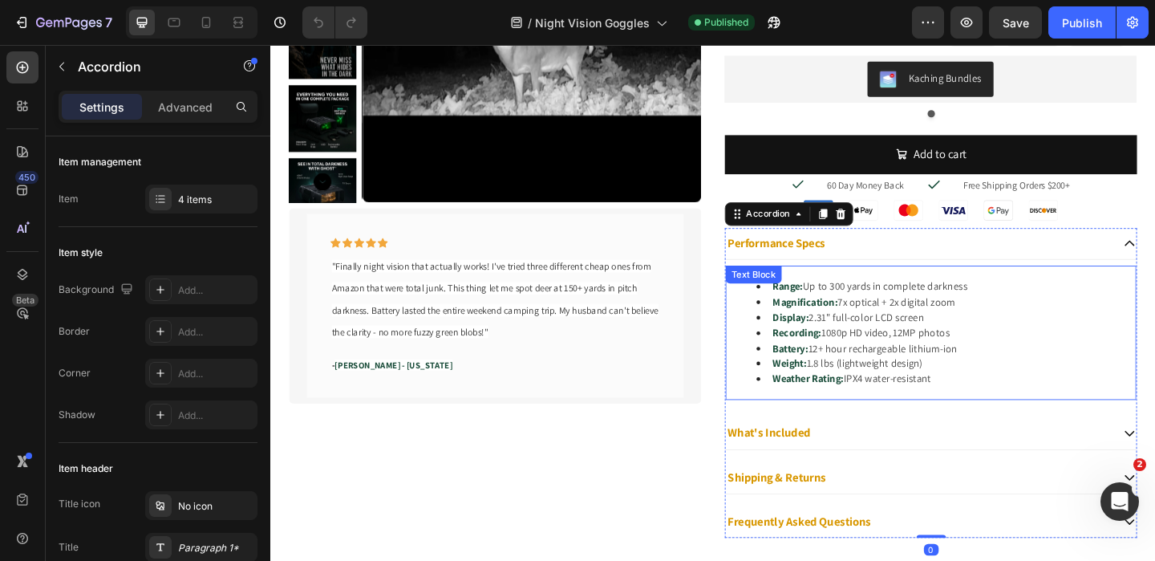
scroll to position [309, 0]
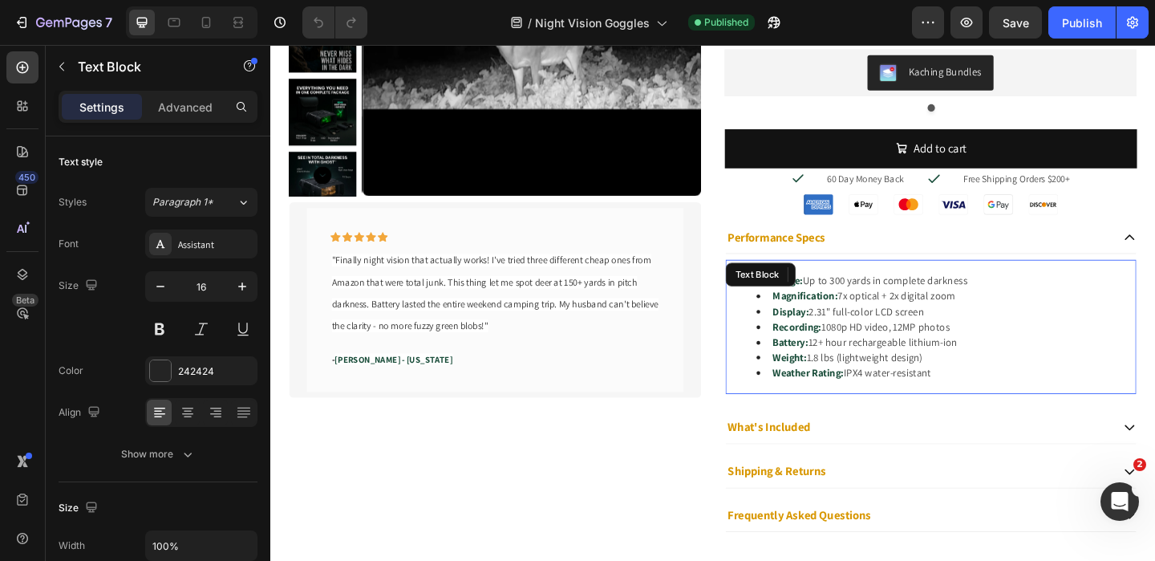
click at [887, 347] on span "1080p HD video, 12MP photos" at bounding box center [940, 351] width 140 height 14
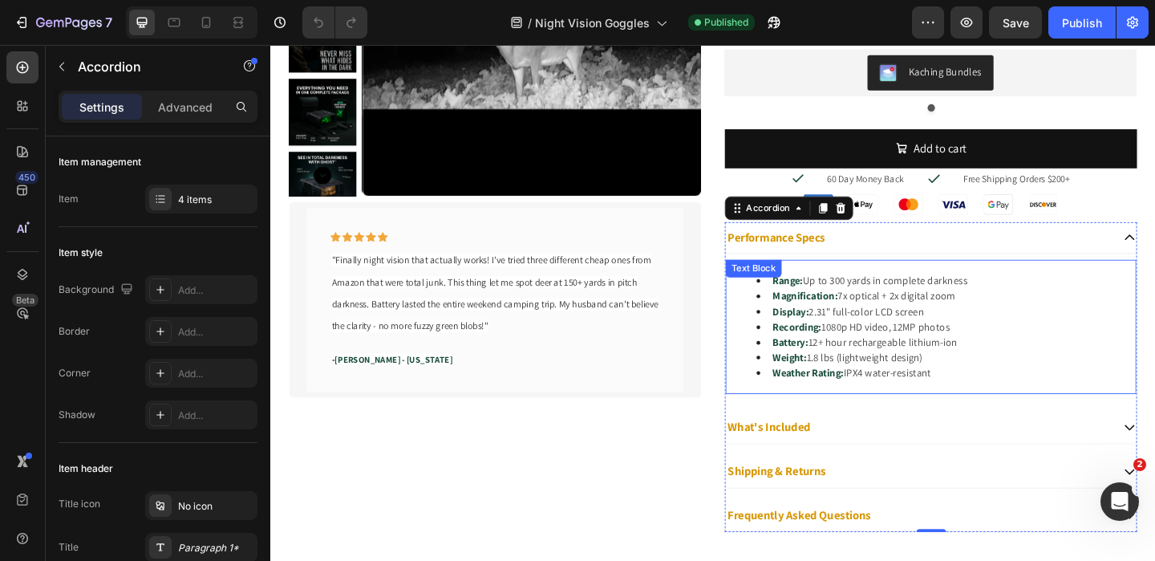
click at [891, 314] on span "7x optical + 2x digital zoom" at bounding box center [951, 317] width 128 height 14
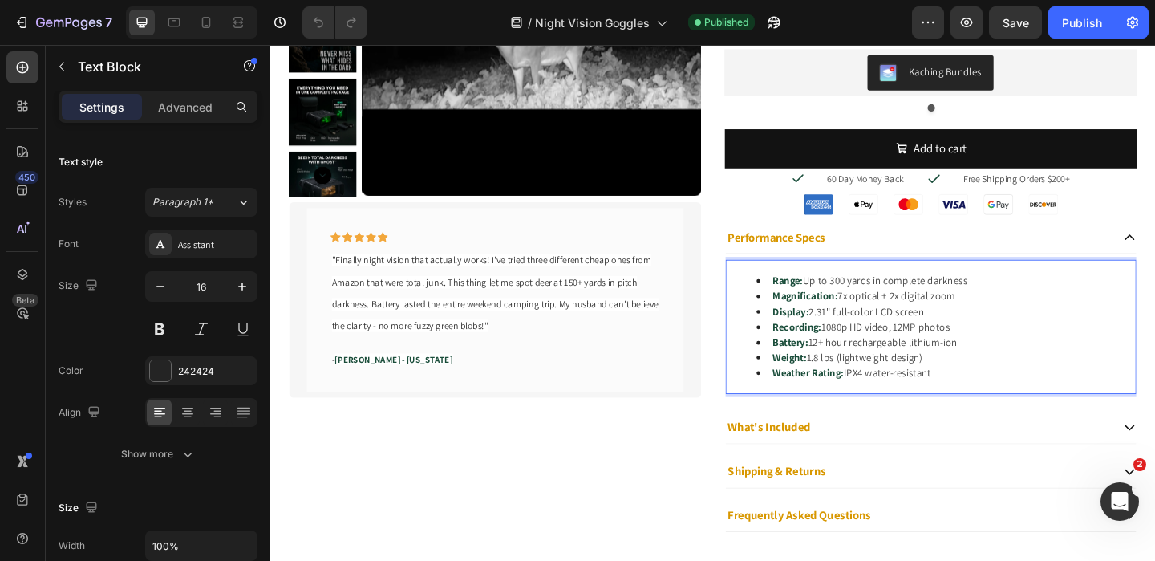
click at [890, 314] on span "7x optical + 2x digital zoom" at bounding box center [951, 317] width 128 height 14
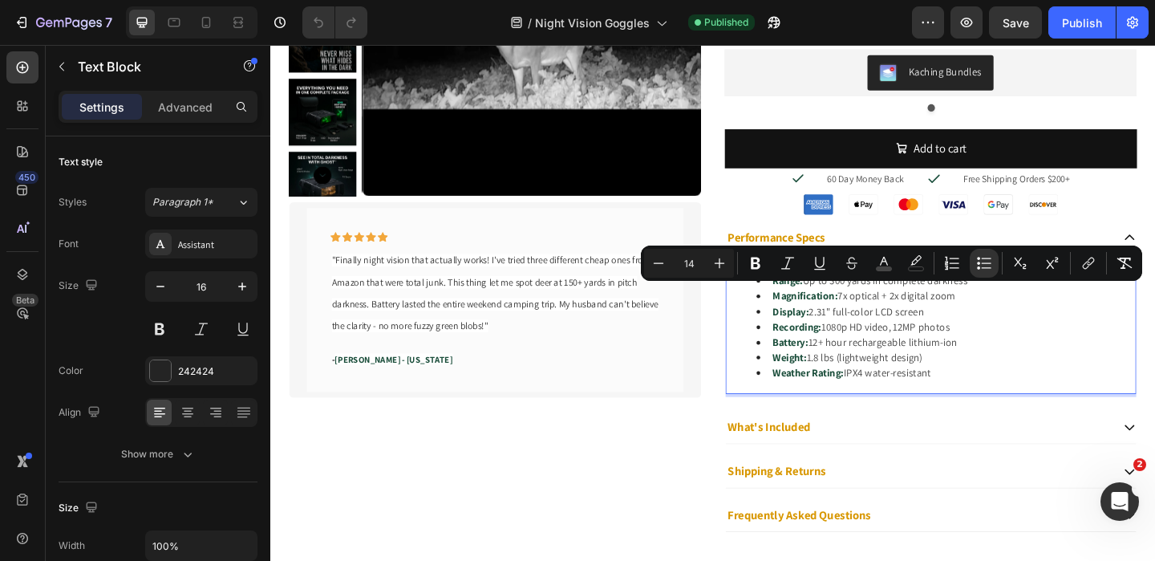
drag, startPoint x: 882, startPoint y: 316, endPoint x: 1023, endPoint y: 322, distance: 140.5
click at [1023, 322] on li "Magnification: 7x optical + 2x digital zoom" at bounding box center [1005, 318] width 412 height 17
click at [887, 314] on span "7x optical + 2x digital zoom" at bounding box center [951, 317] width 128 height 14
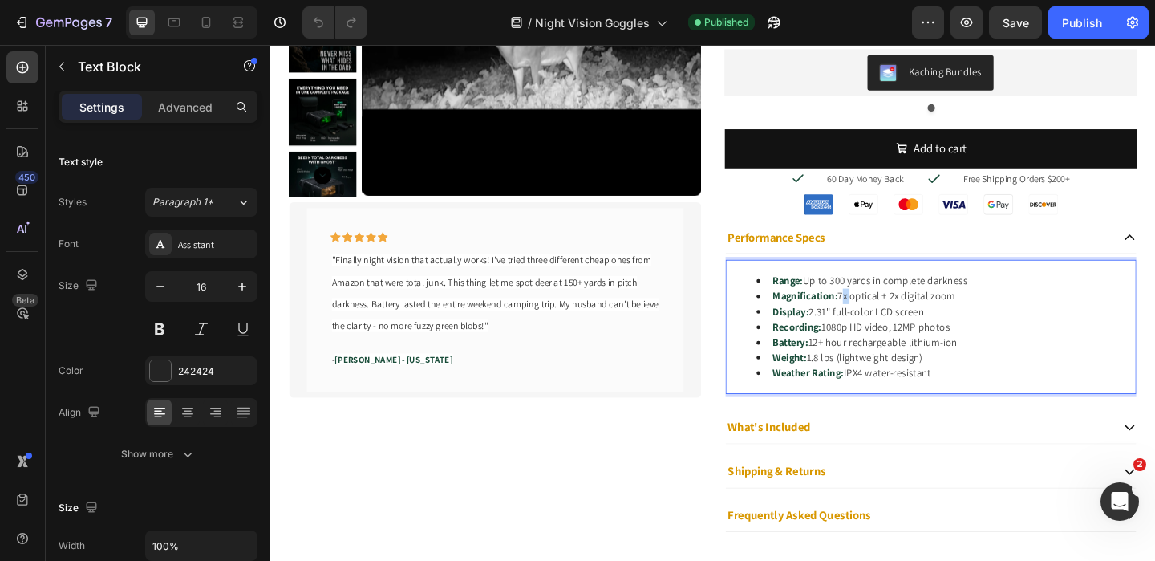
click at [887, 314] on span "7x optical + 2x digital zoom" at bounding box center [951, 317] width 128 height 14
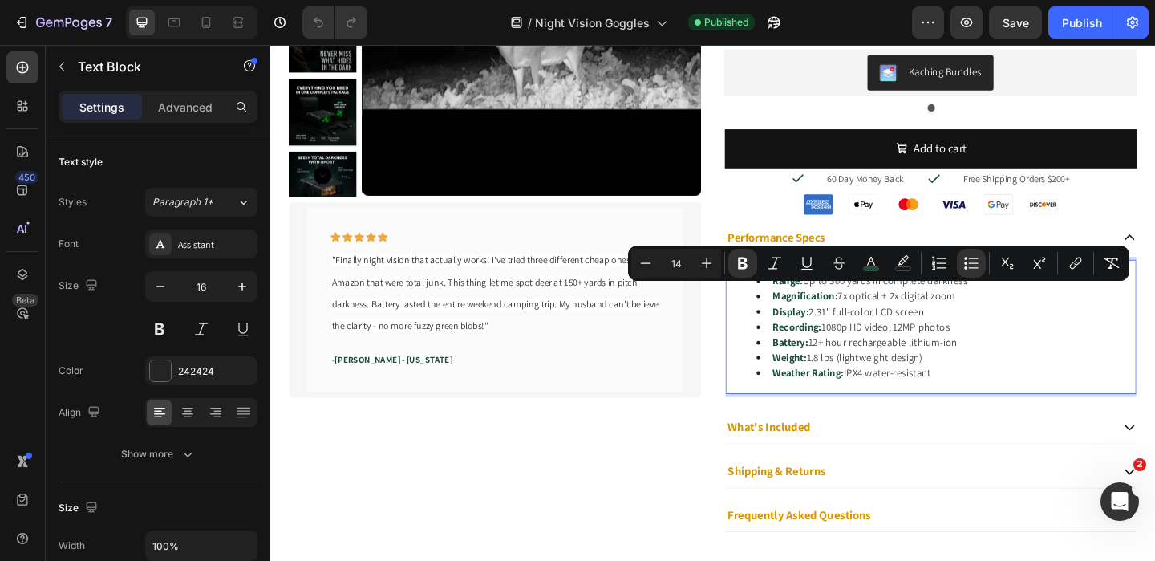
click at [845, 347] on strong "Recording:" at bounding box center [843, 351] width 53 height 14
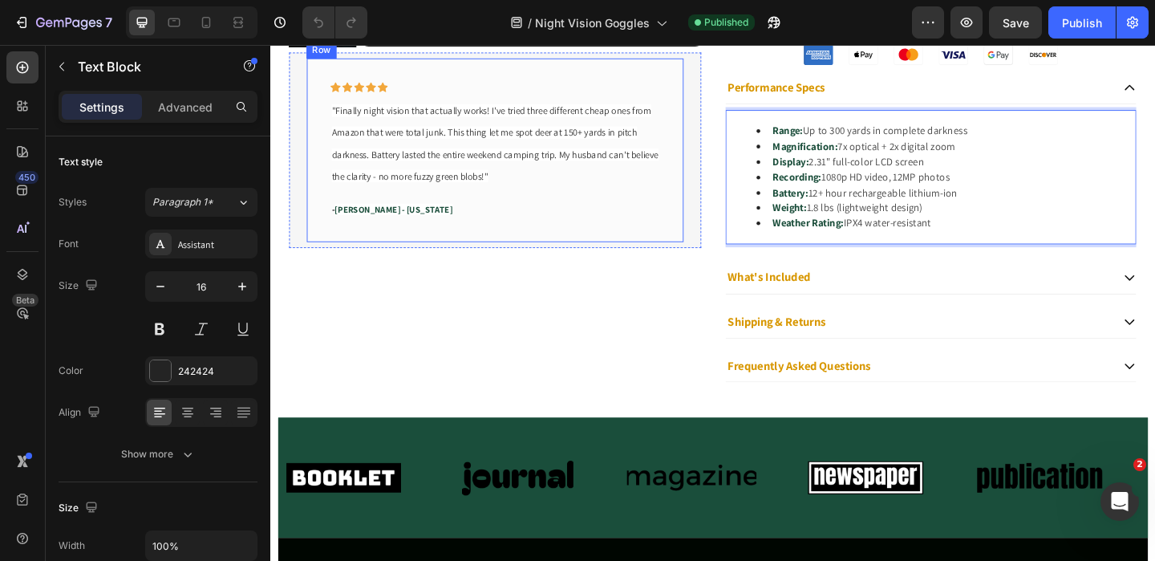
scroll to position [469, 0]
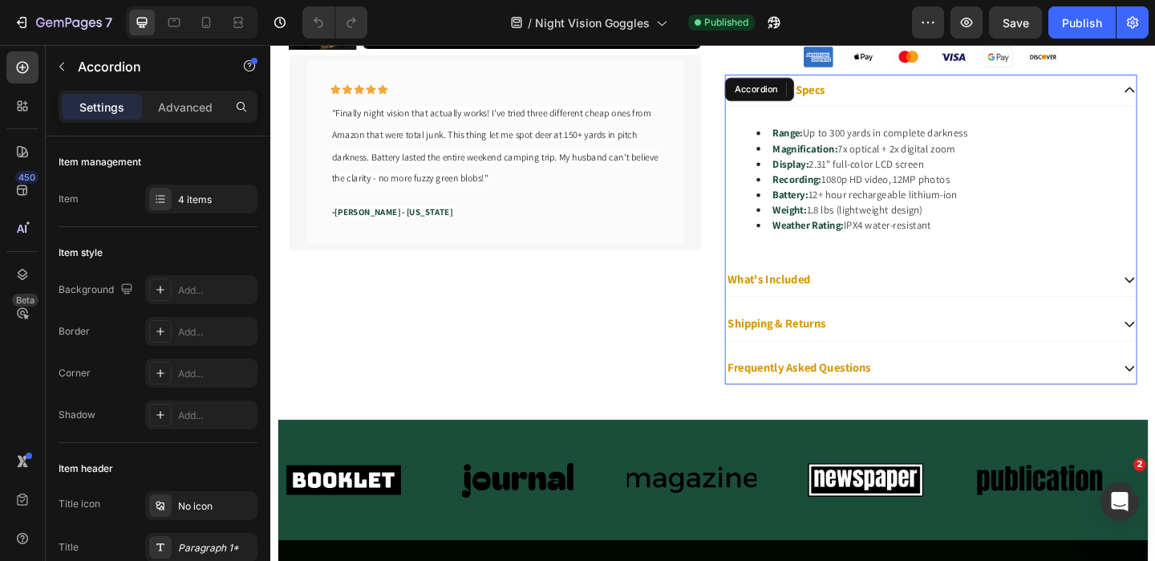
click at [907, 309] on div "What's Included" at bounding box center [988, 300] width 447 height 35
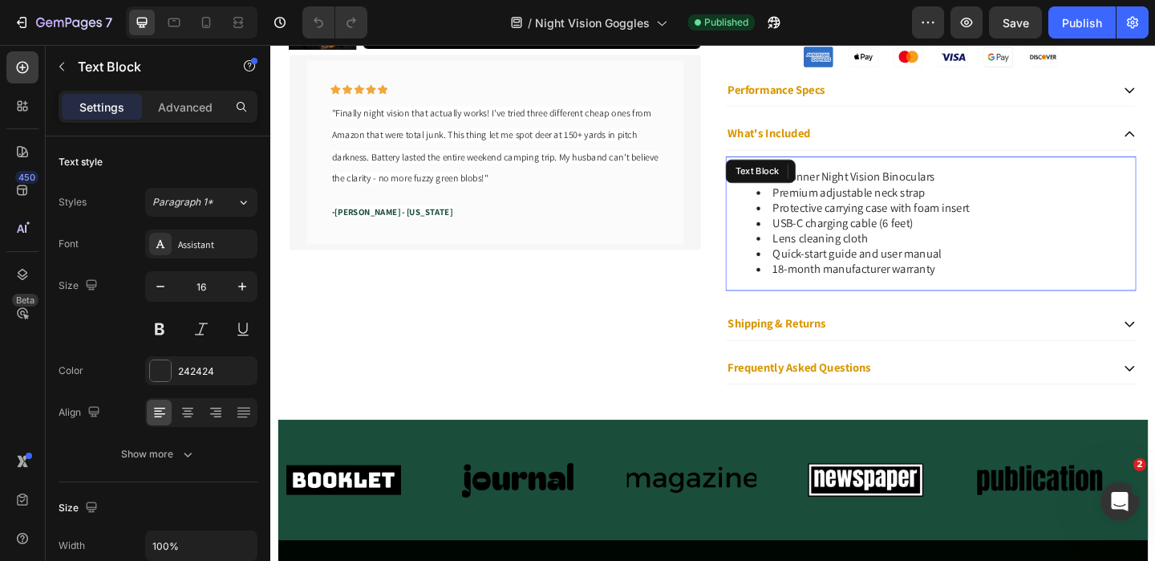
click at [841, 282] on li "18-month manufacturer warranty" at bounding box center [1005, 289] width 412 height 17
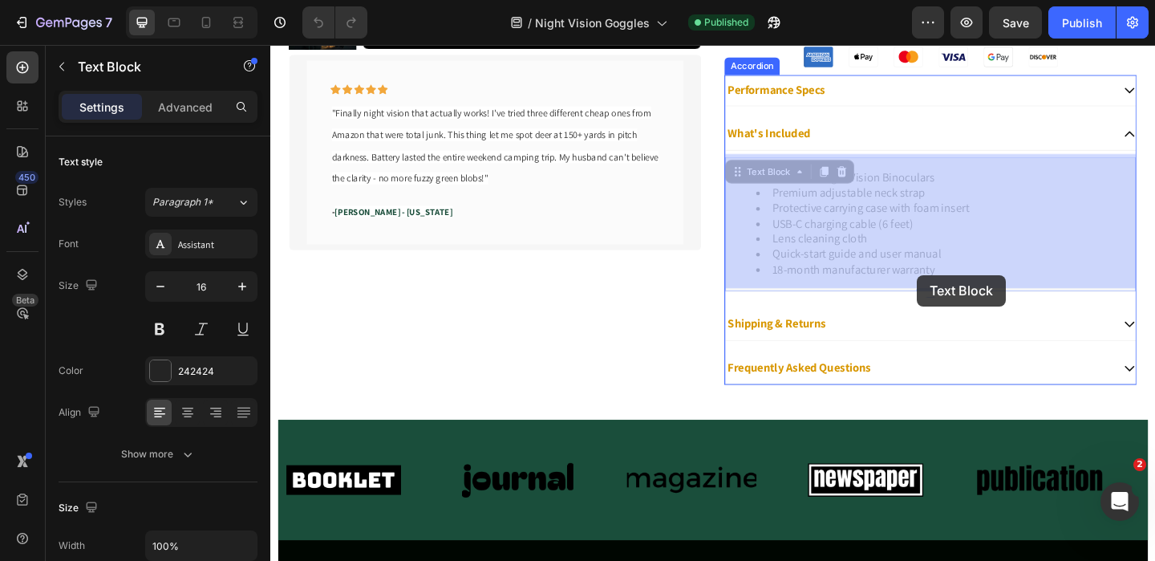
drag, startPoint x: 817, startPoint y: 282, endPoint x: 938, endPoint y: 291, distance: 120.6
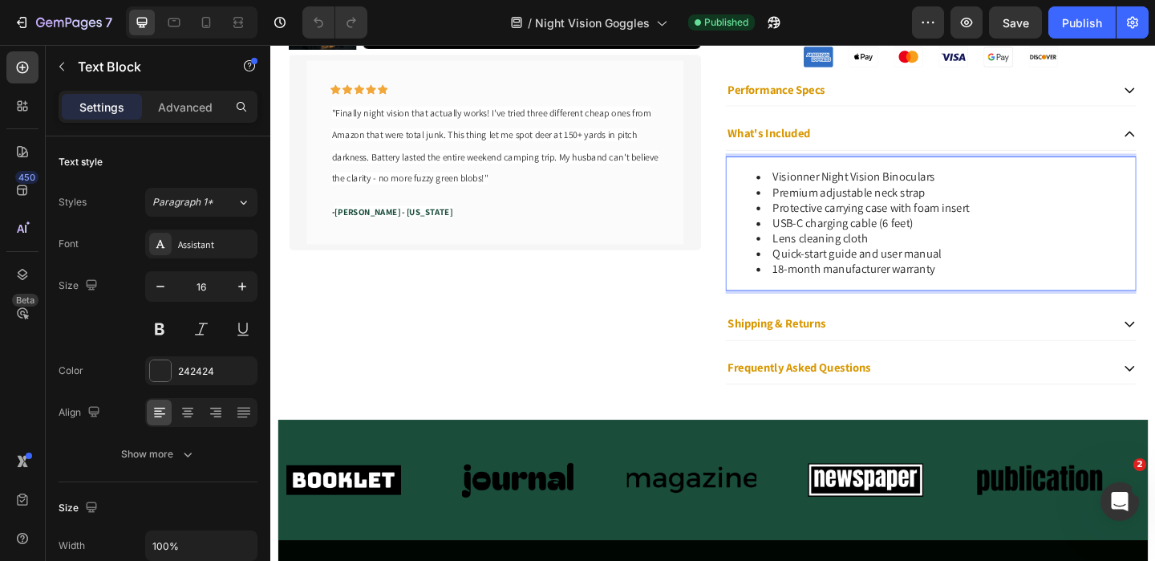
click at [905, 237] on li "USB-C charging cable (6 feet)" at bounding box center [1005, 239] width 412 height 17
drag, startPoint x: 969, startPoint y: 236, endPoint x: 844, endPoint y: 231, distance: 125.2
click at [843, 231] on li "USB-C charging cable (6 feet)" at bounding box center [1005, 239] width 412 height 17
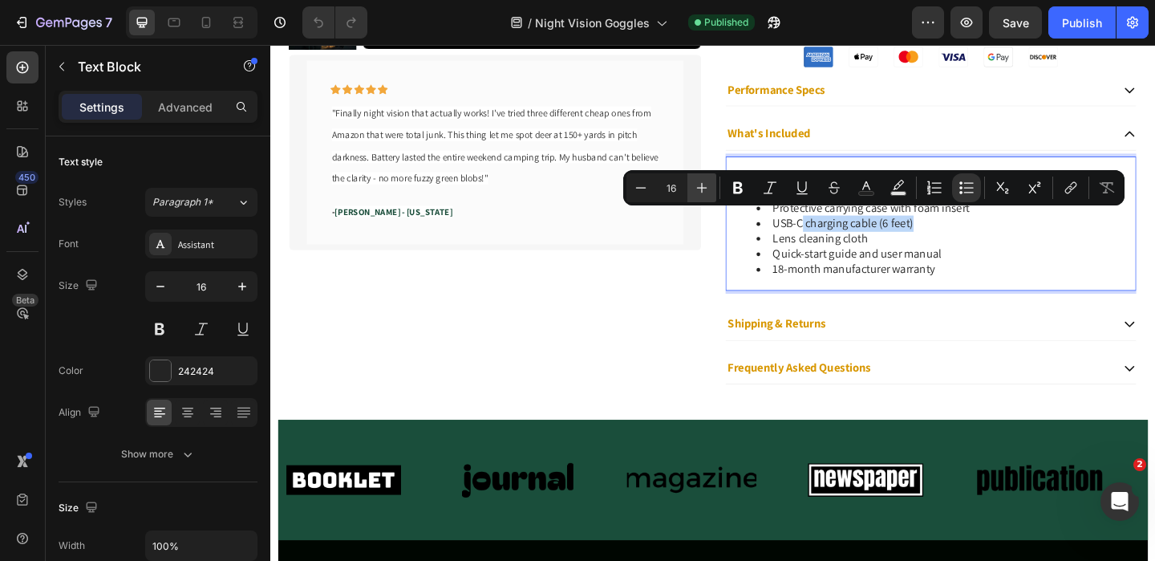
scroll to position [510, 0]
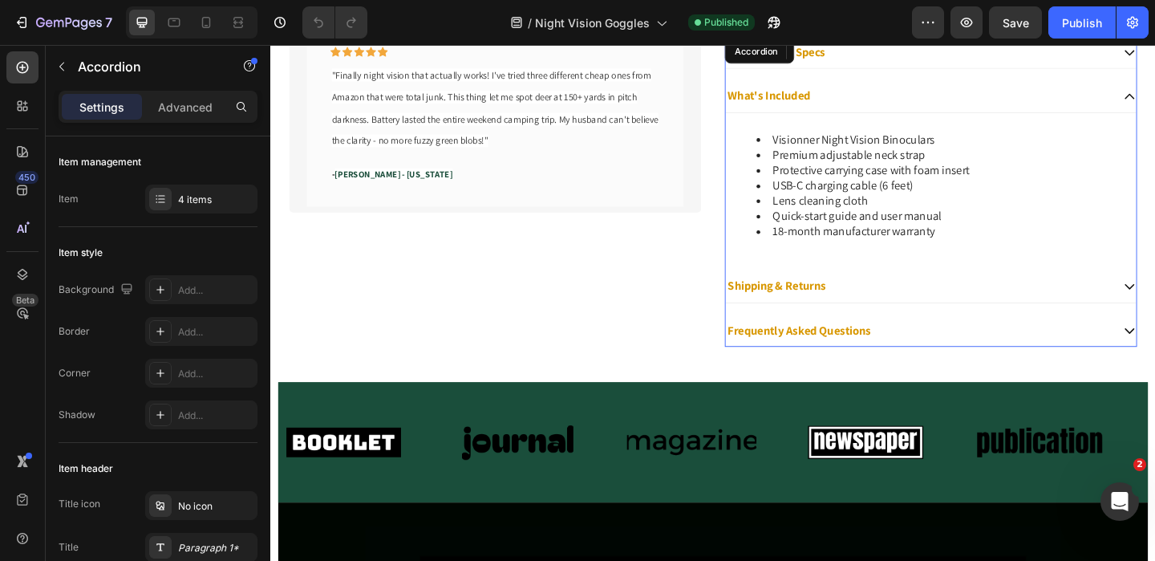
click at [921, 304] on div "Shipping & Returns" at bounding box center [975, 308] width 420 height 22
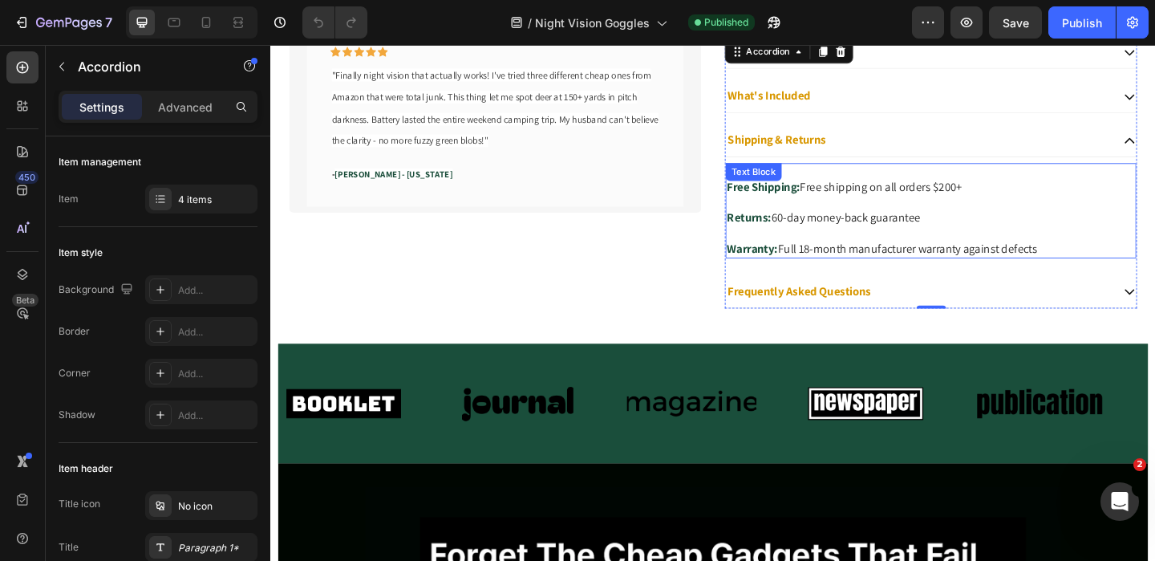
click at [821, 225] on p "Returns: 60-day money-back guarantee" at bounding box center [989, 233] width 444 height 17
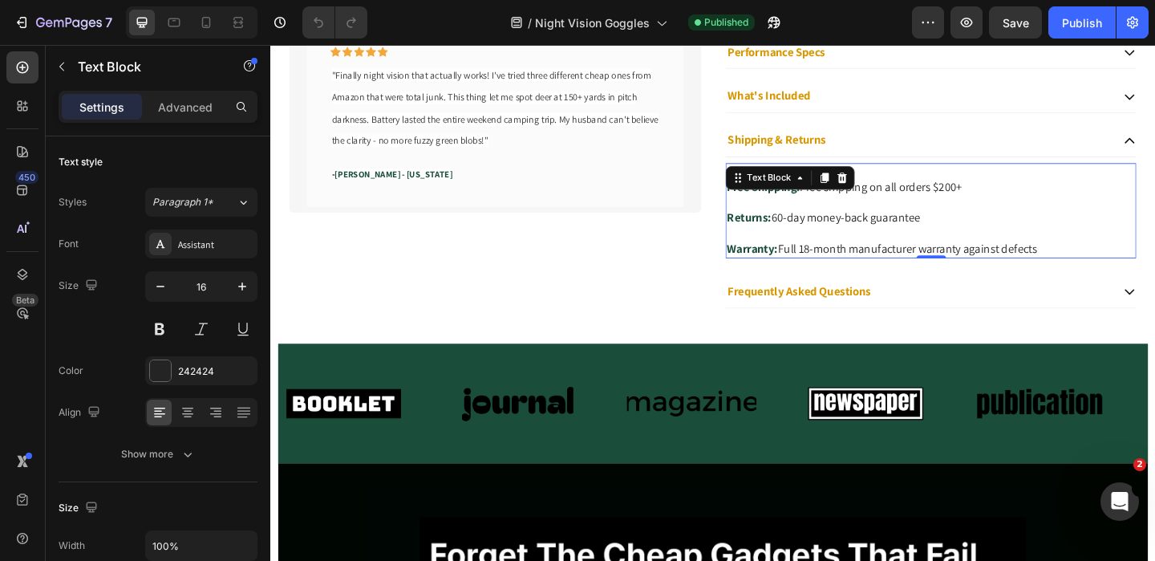
click at [854, 262] on p "Warranty: Full 18-month manufacturer warranty against defects" at bounding box center [989, 266] width 444 height 17
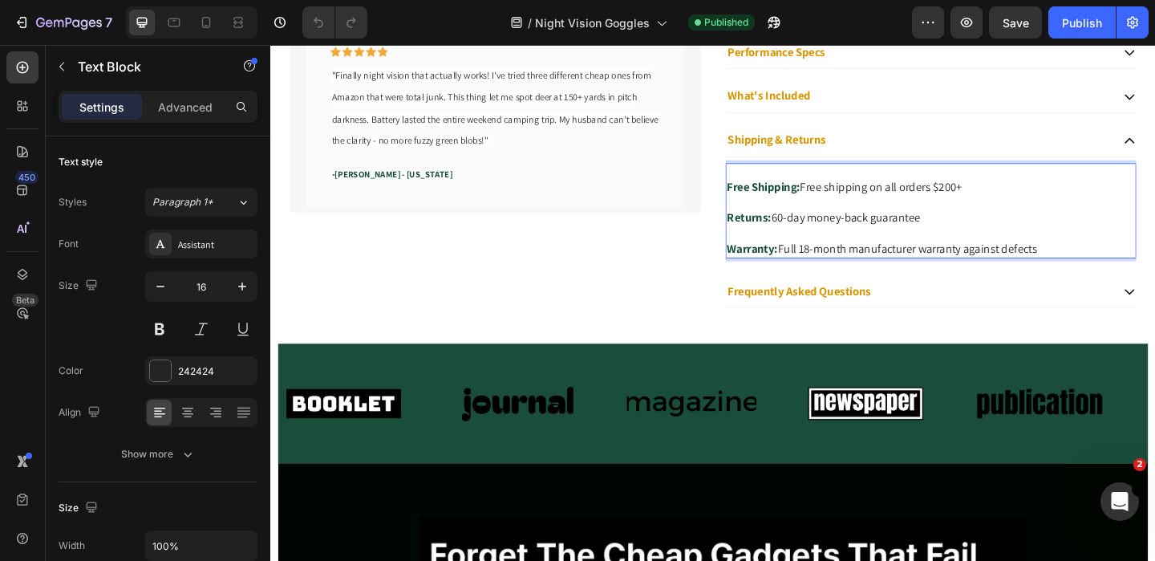
click at [872, 184] on p "Rich Text Editor. Editing area: main" at bounding box center [989, 183] width 444 height 17
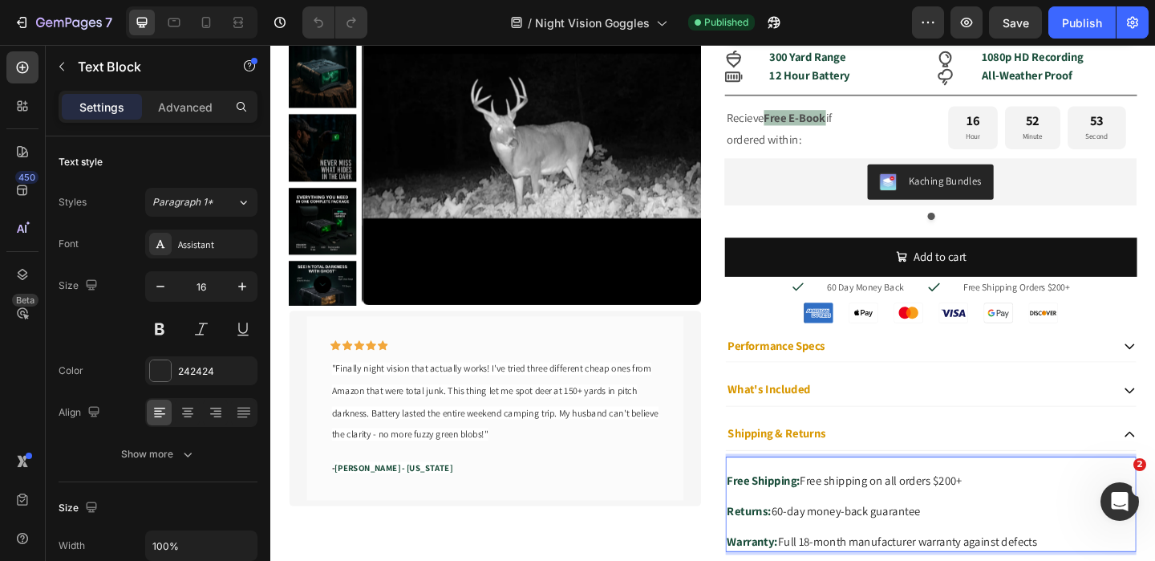
scroll to position [0, 0]
